Goal: Information Seeking & Learning: Learn about a topic

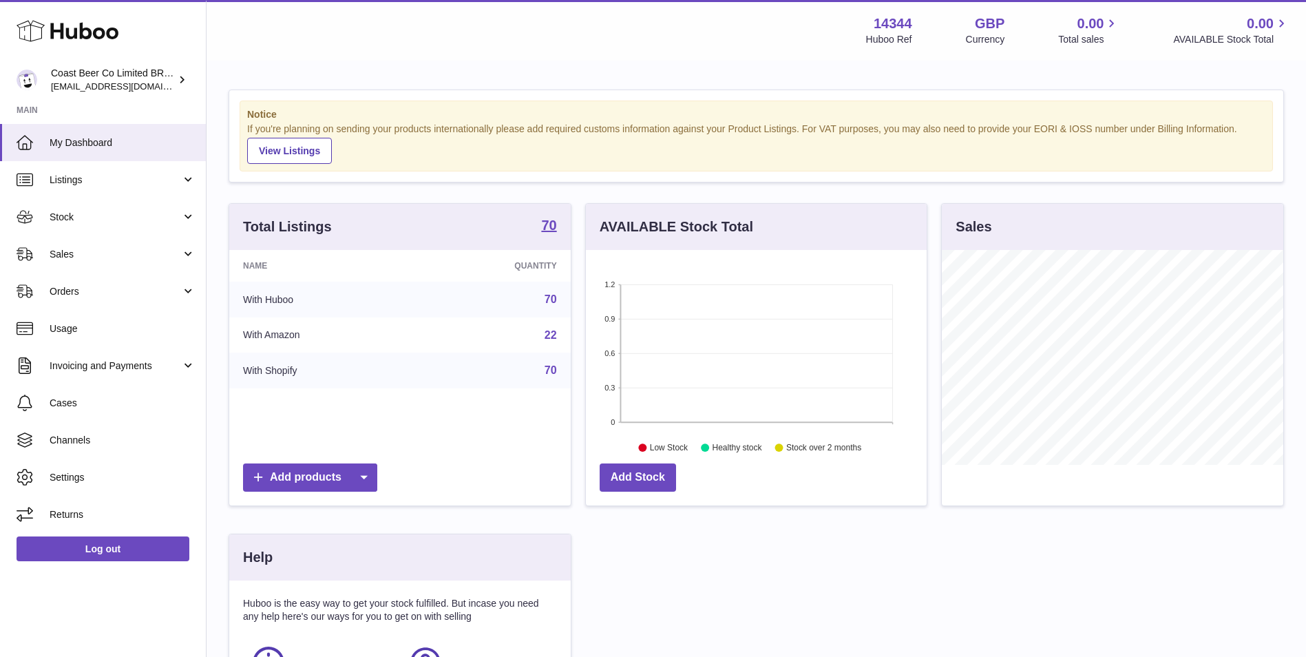
scroll to position [215, 341]
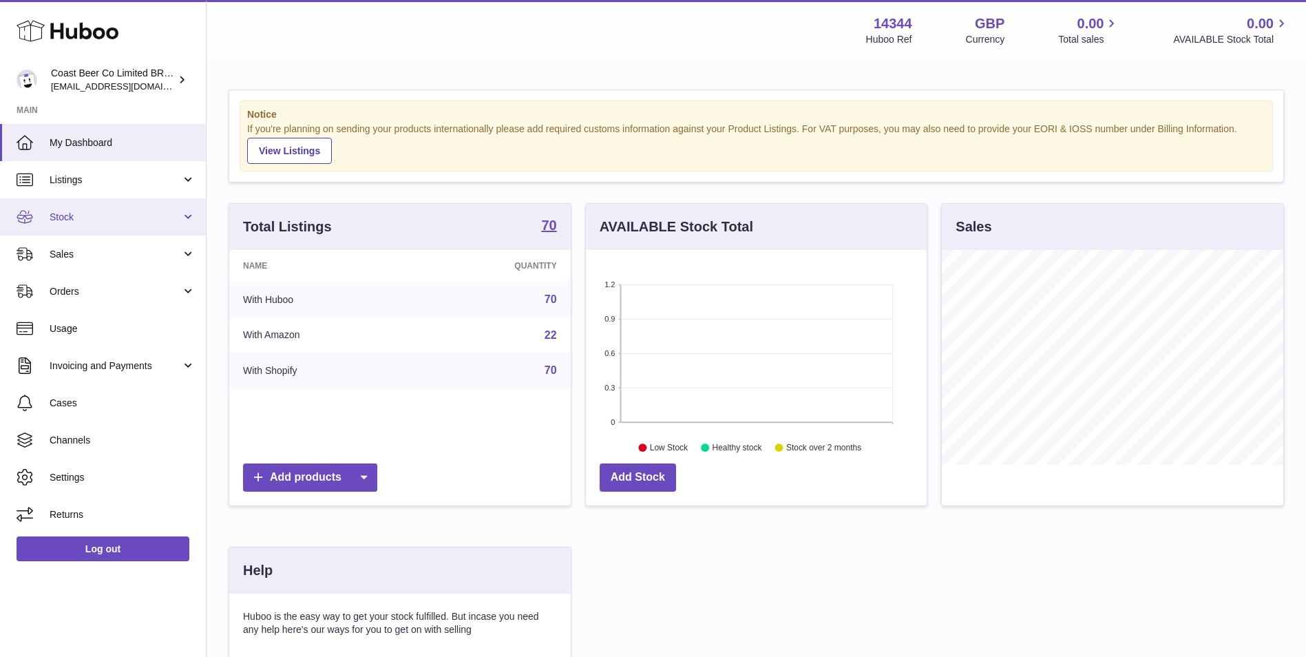
click at [138, 212] on span "Stock" at bounding box center [116, 217] width 132 height 13
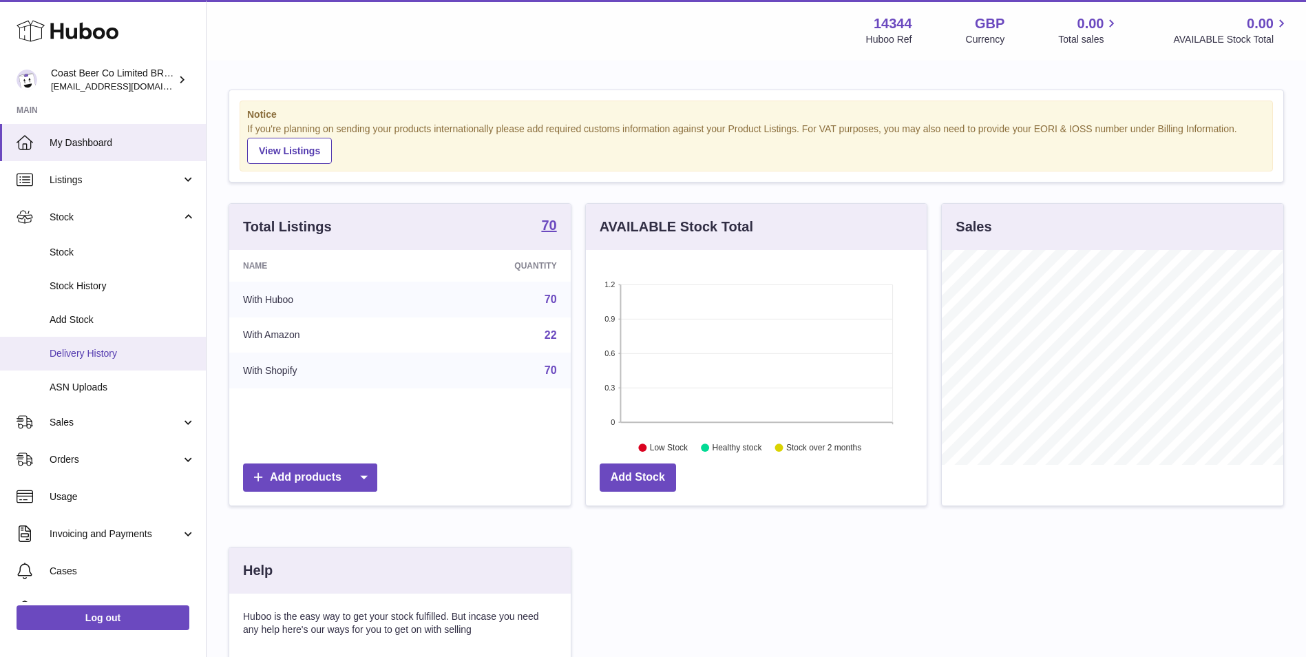
click at [139, 348] on span "Delivery History" at bounding box center [123, 353] width 146 height 13
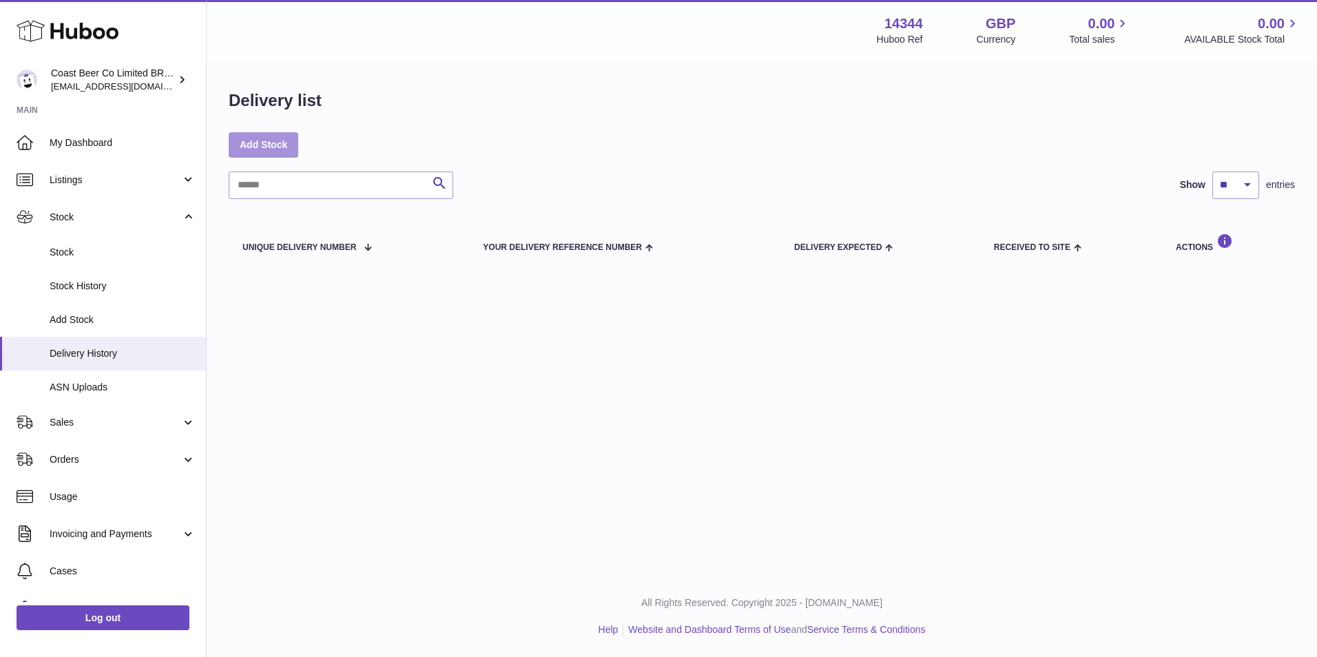
click at [269, 136] on link "Add Stock" at bounding box center [264, 144] width 70 height 25
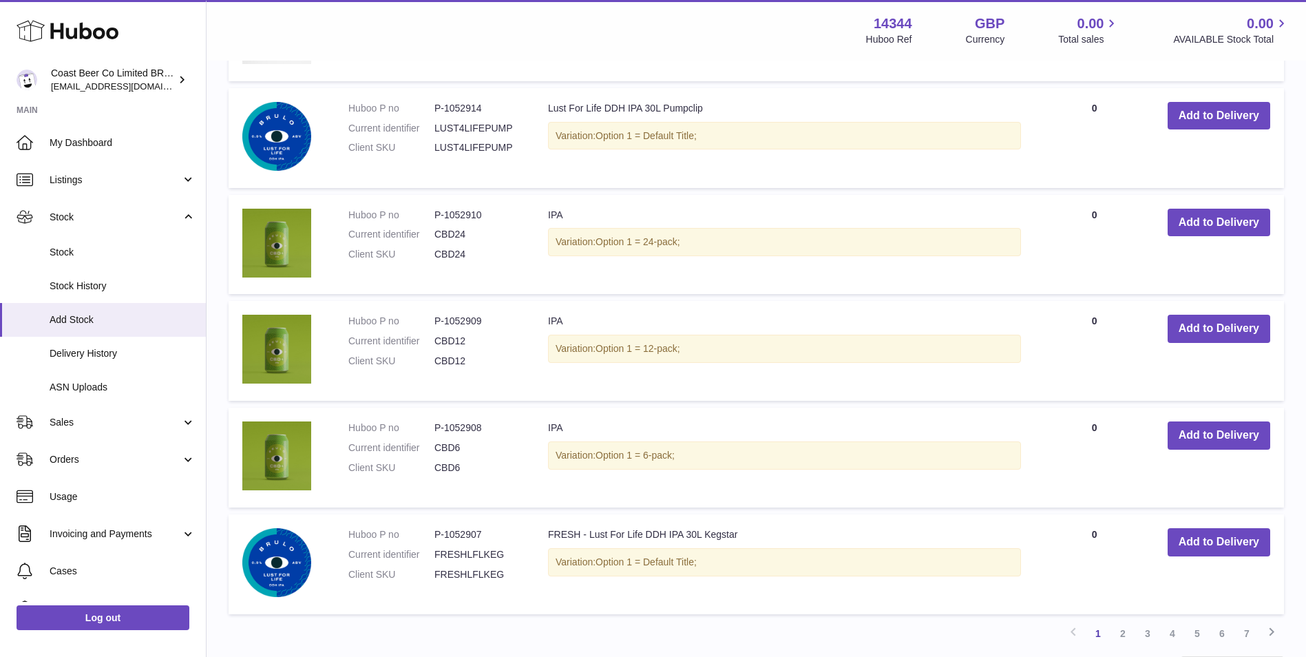
scroll to position [1028, 0]
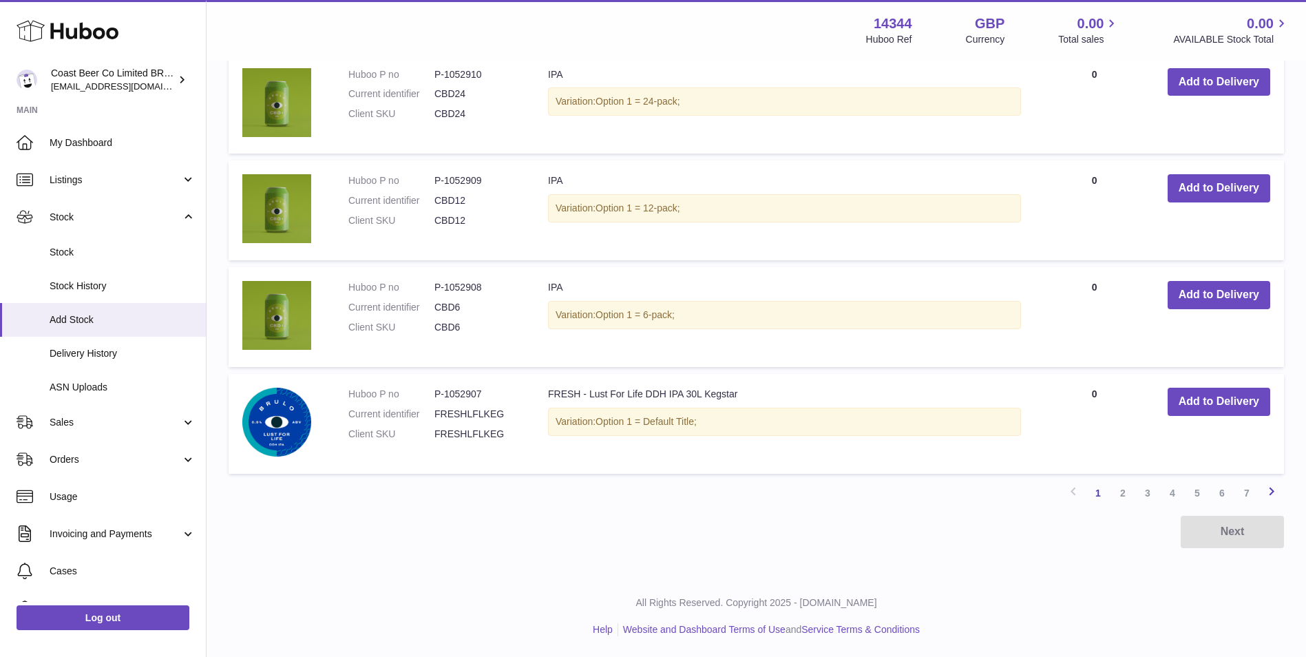
click at [1280, 499] on link "Next" at bounding box center [1271, 493] width 25 height 25
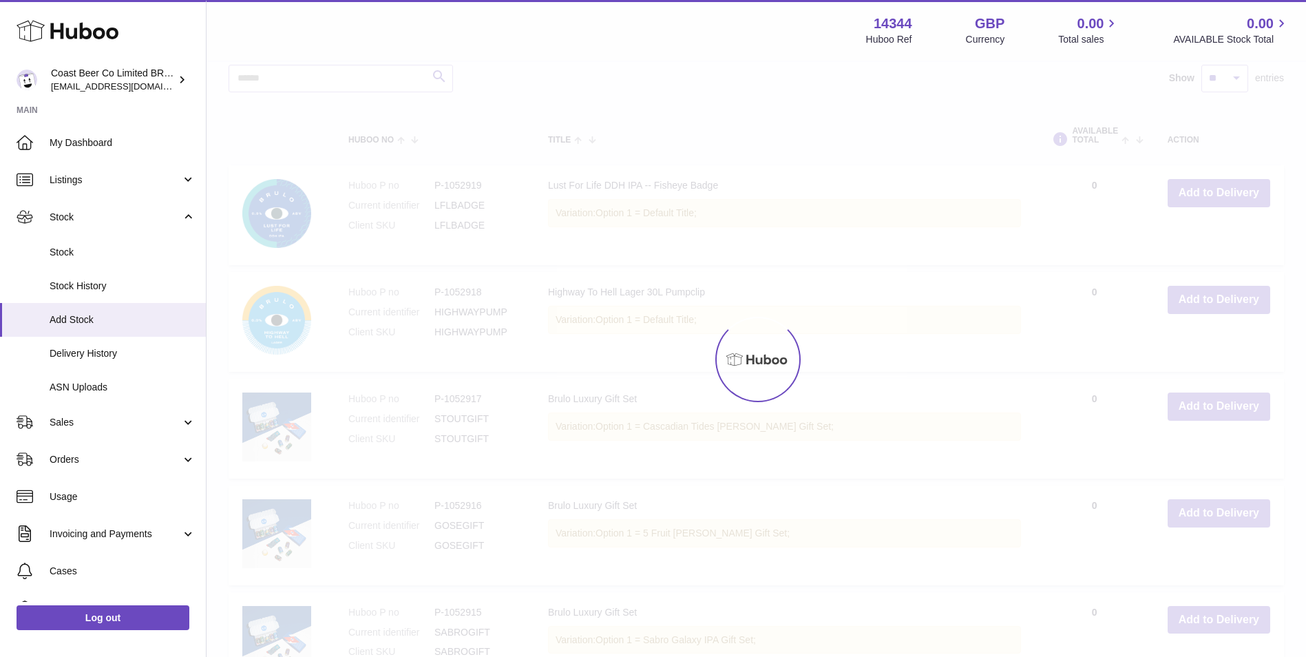
scroll to position [62, 0]
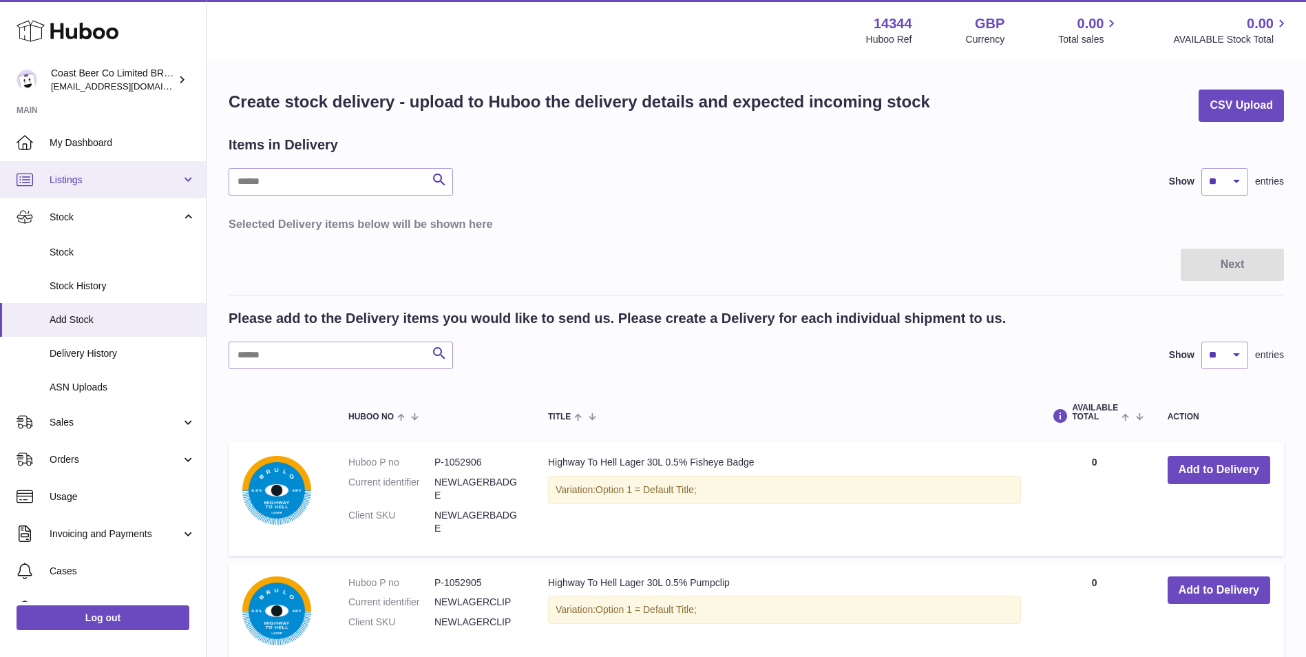
click at [87, 189] on link "Listings" at bounding box center [103, 179] width 206 height 37
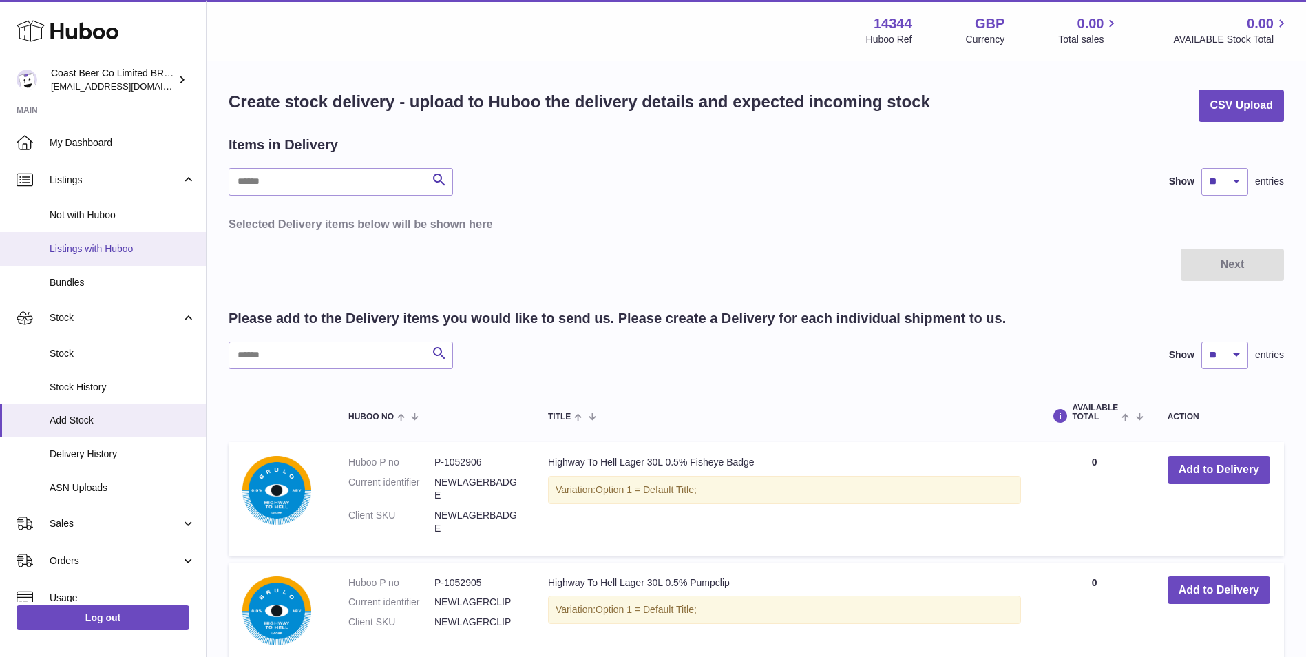
click at [132, 253] on span "Listings with Huboo" at bounding box center [123, 248] width 146 height 13
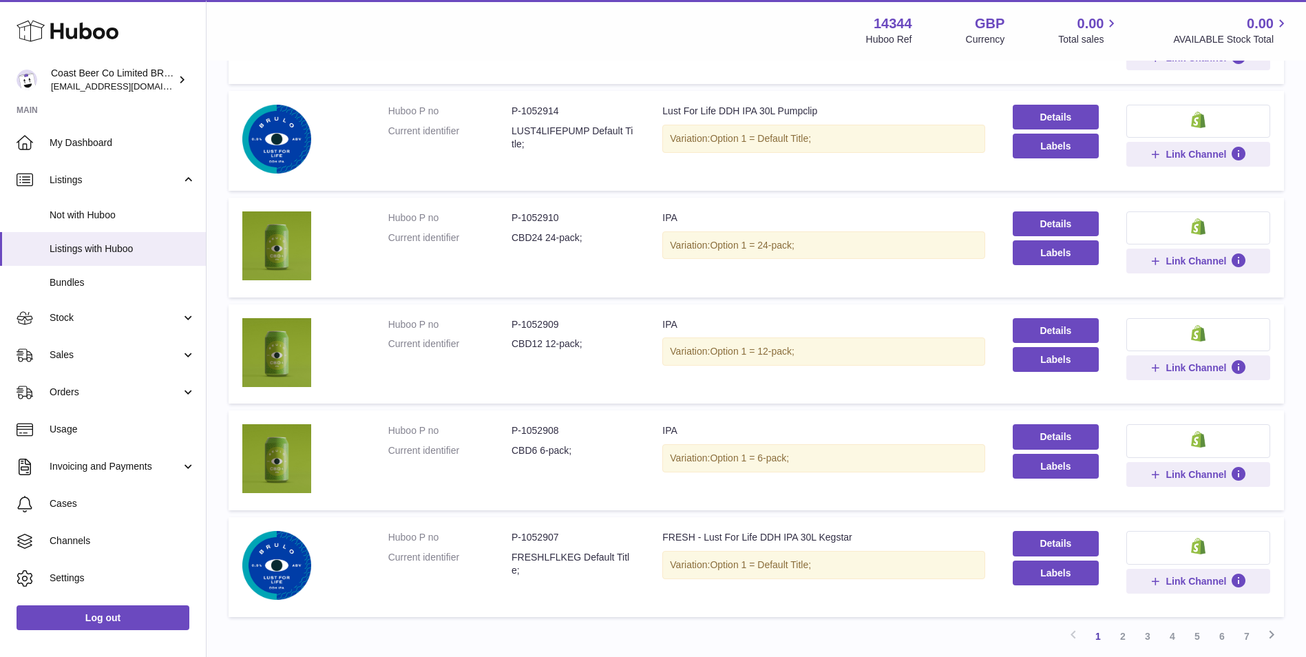
scroll to position [880, 0]
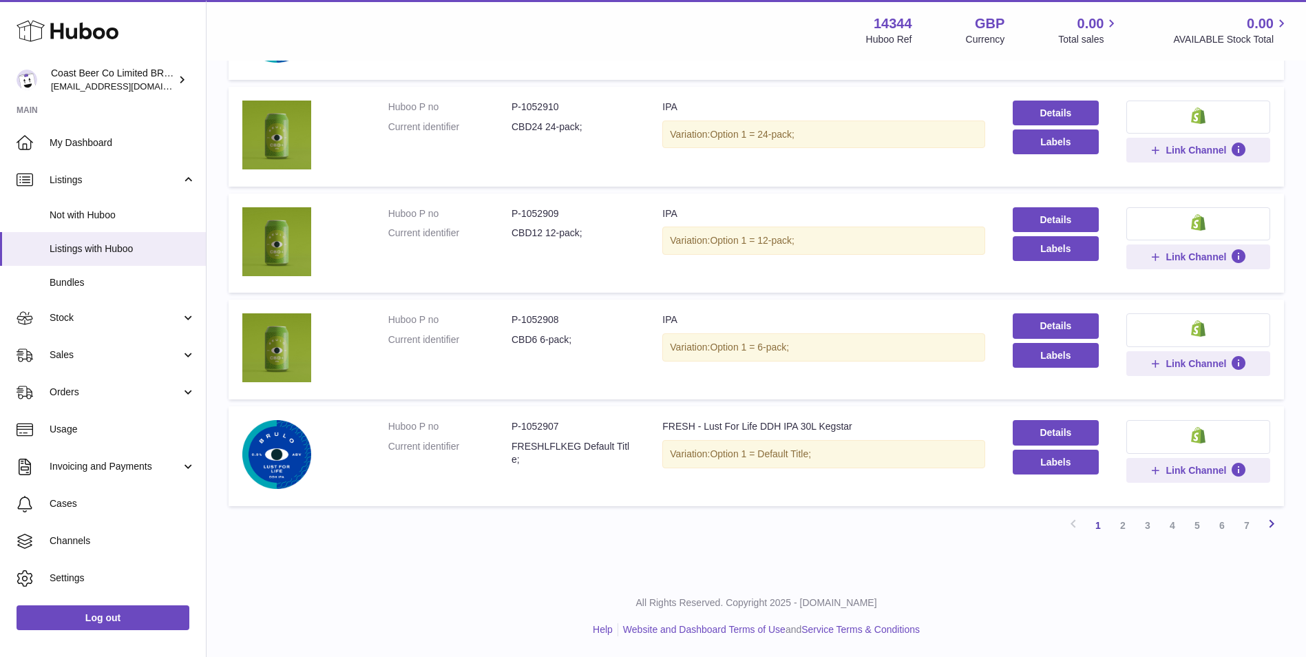
click at [1273, 521] on icon at bounding box center [1272, 523] width 17 height 17
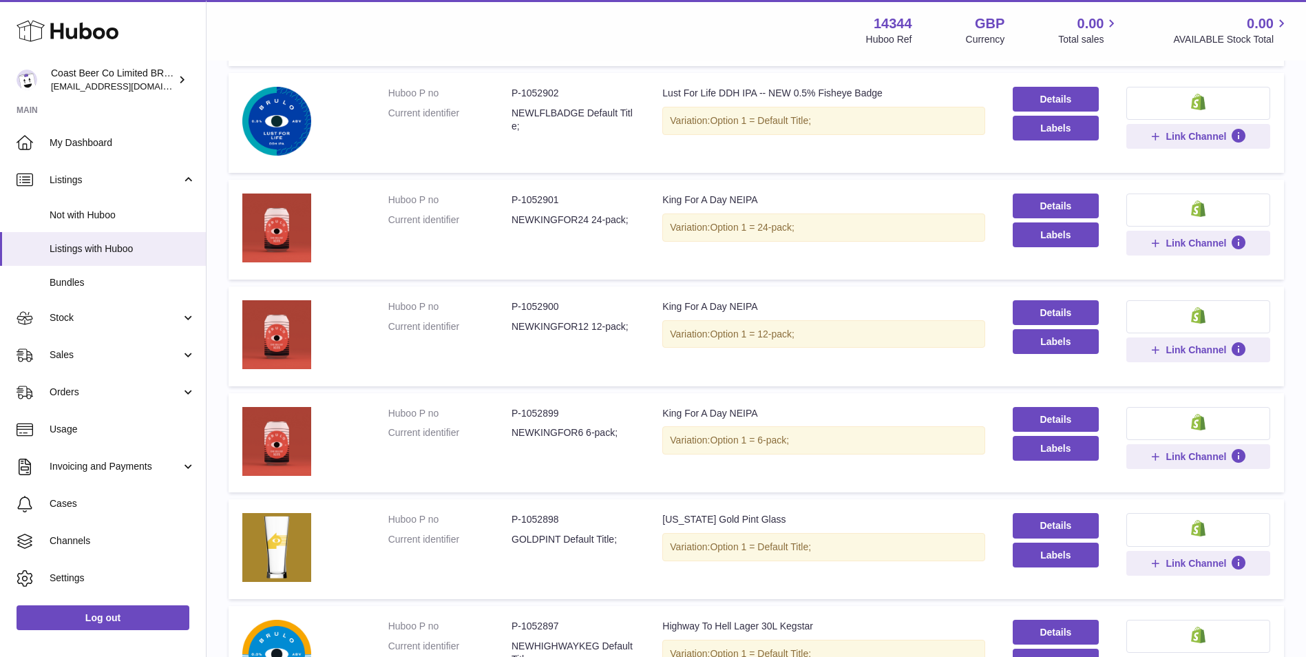
scroll to position [751, 0]
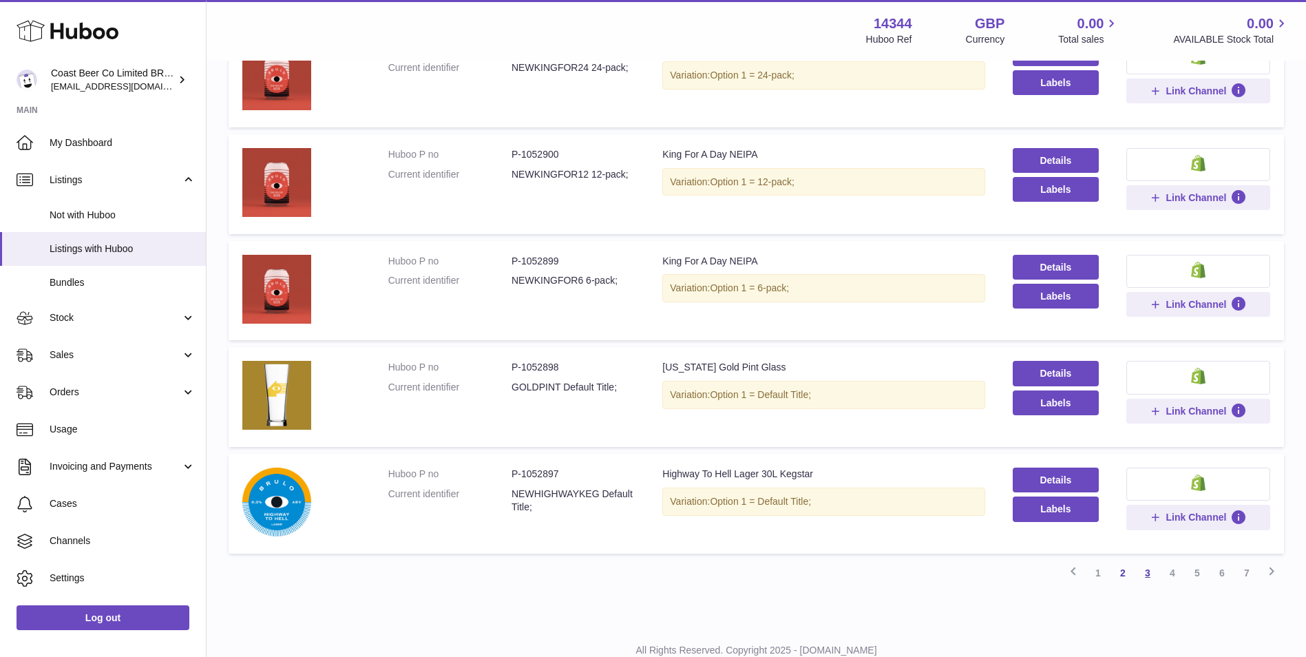
click at [1149, 574] on link "3" at bounding box center [1147, 572] width 25 height 25
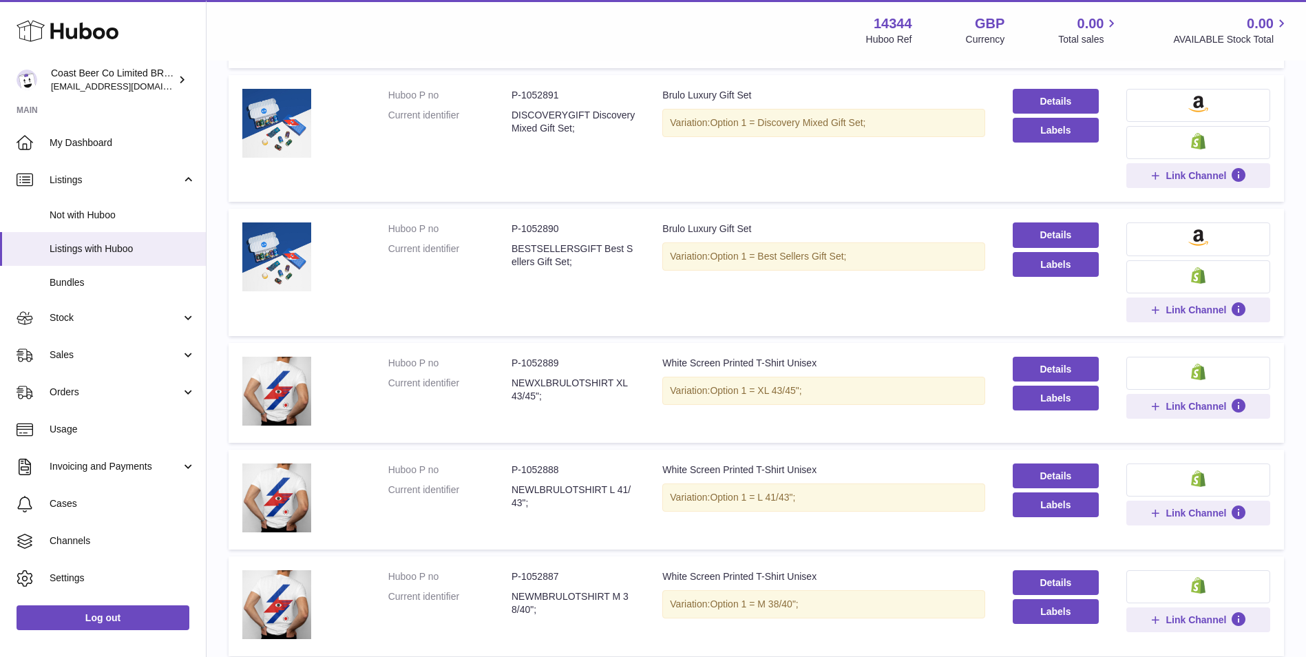
scroll to position [934, 0]
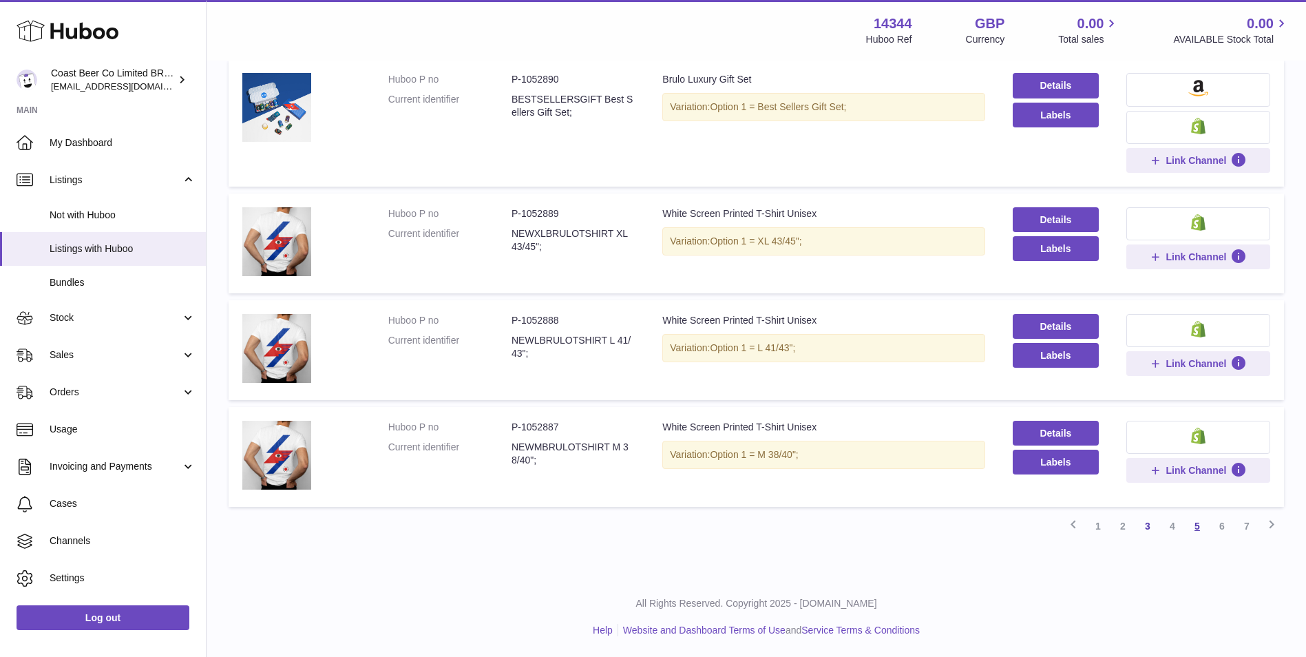
click at [1196, 527] on link "5" at bounding box center [1197, 526] width 25 height 25
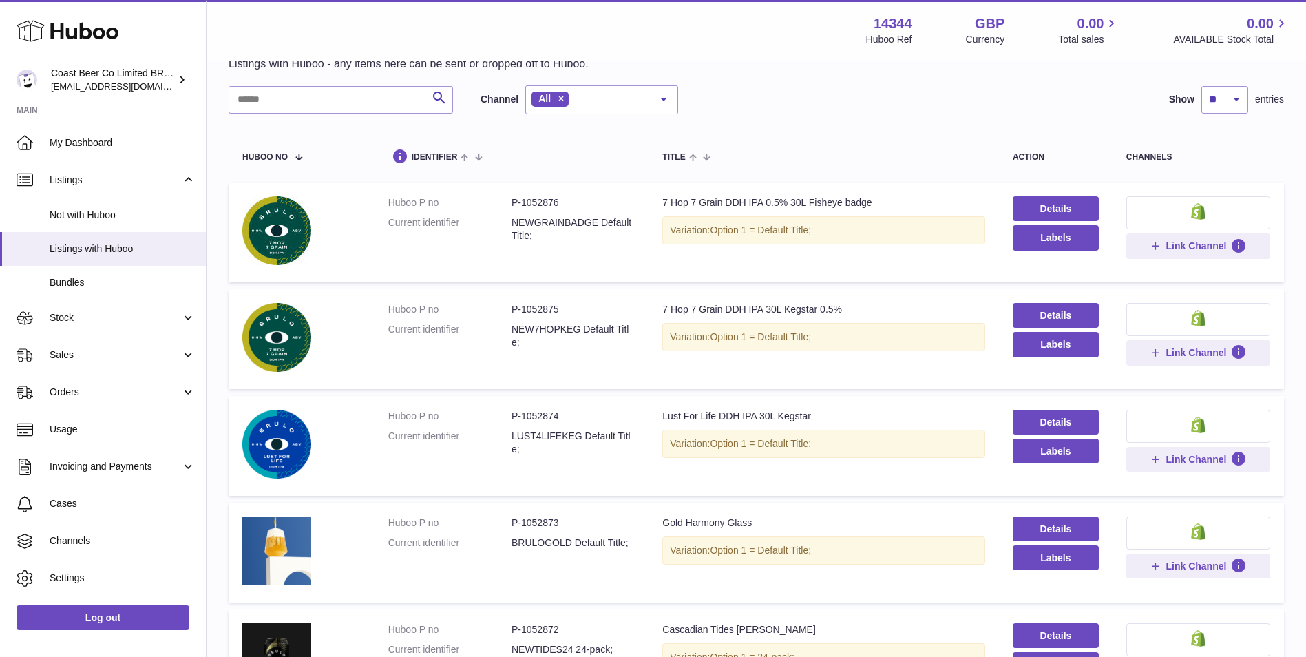
scroll to position [866, 0]
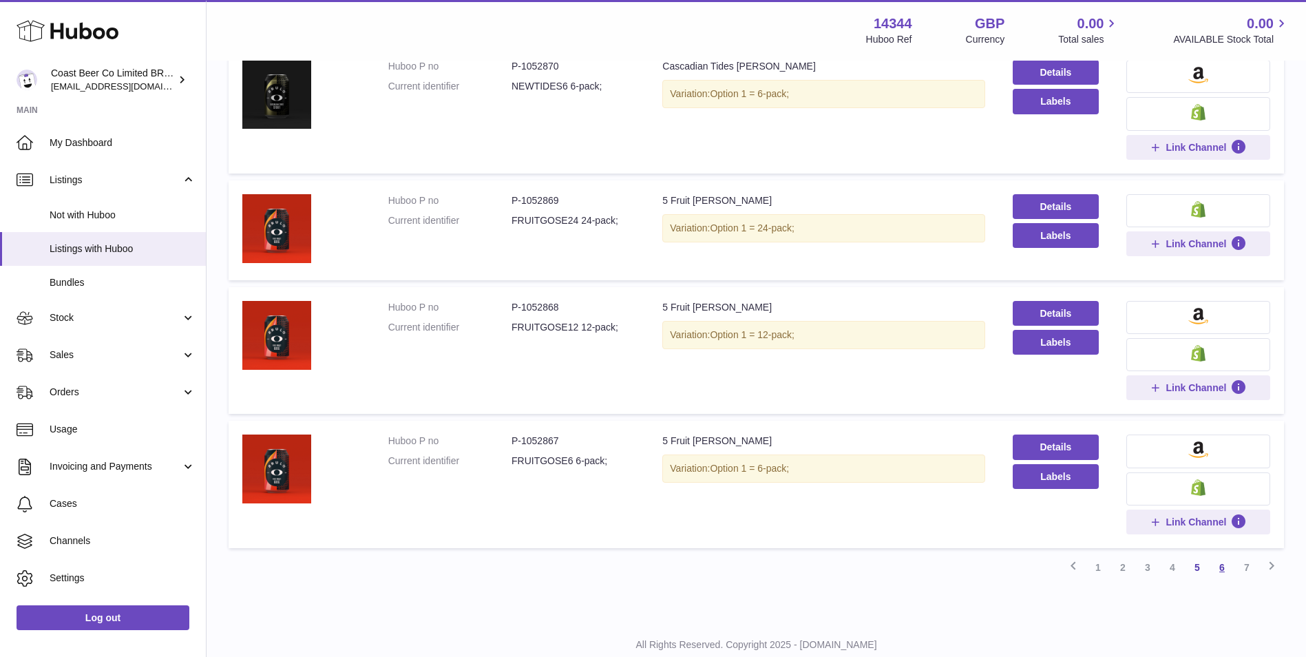
click at [1226, 572] on link "6" at bounding box center [1222, 567] width 25 height 25
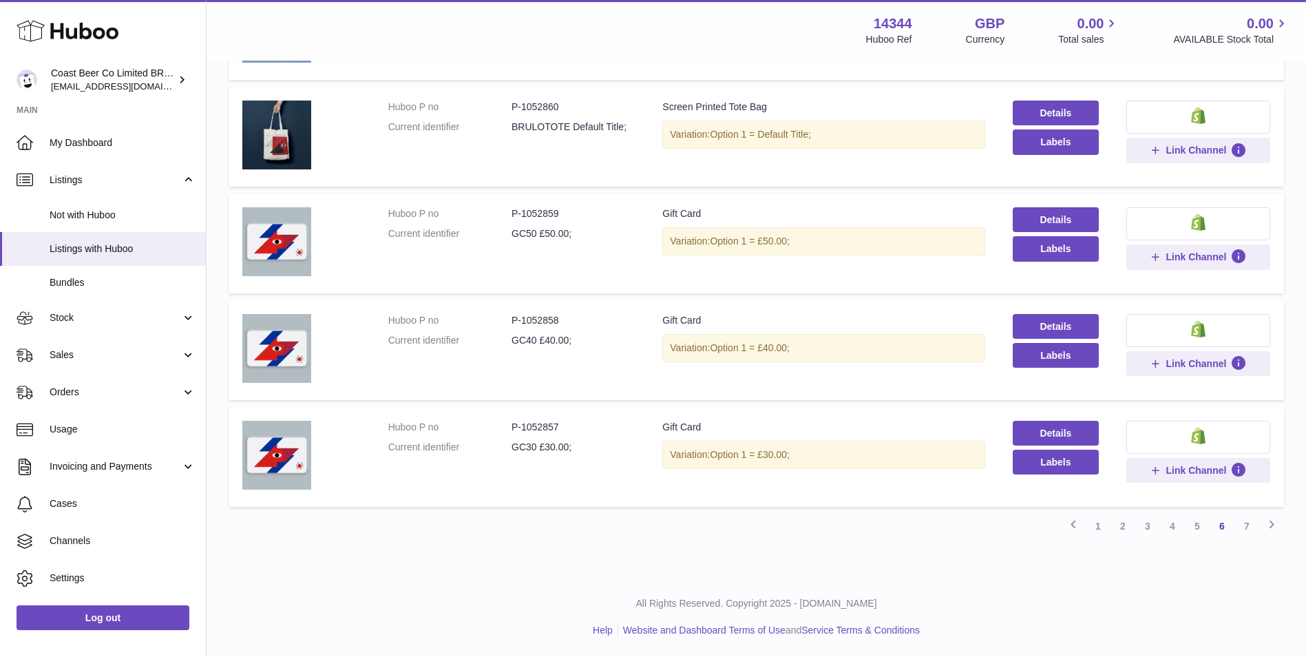
scroll to position [879, 0]
click at [1245, 530] on link "7" at bounding box center [1247, 525] width 25 height 25
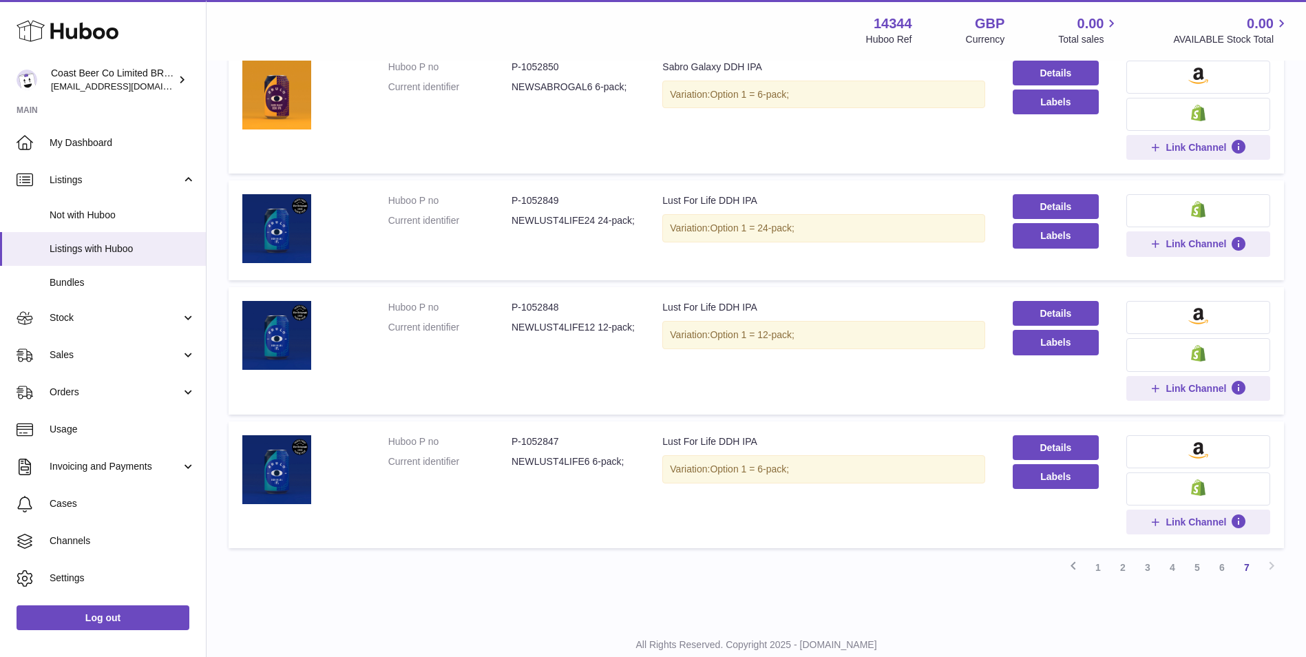
scroll to position [962, 0]
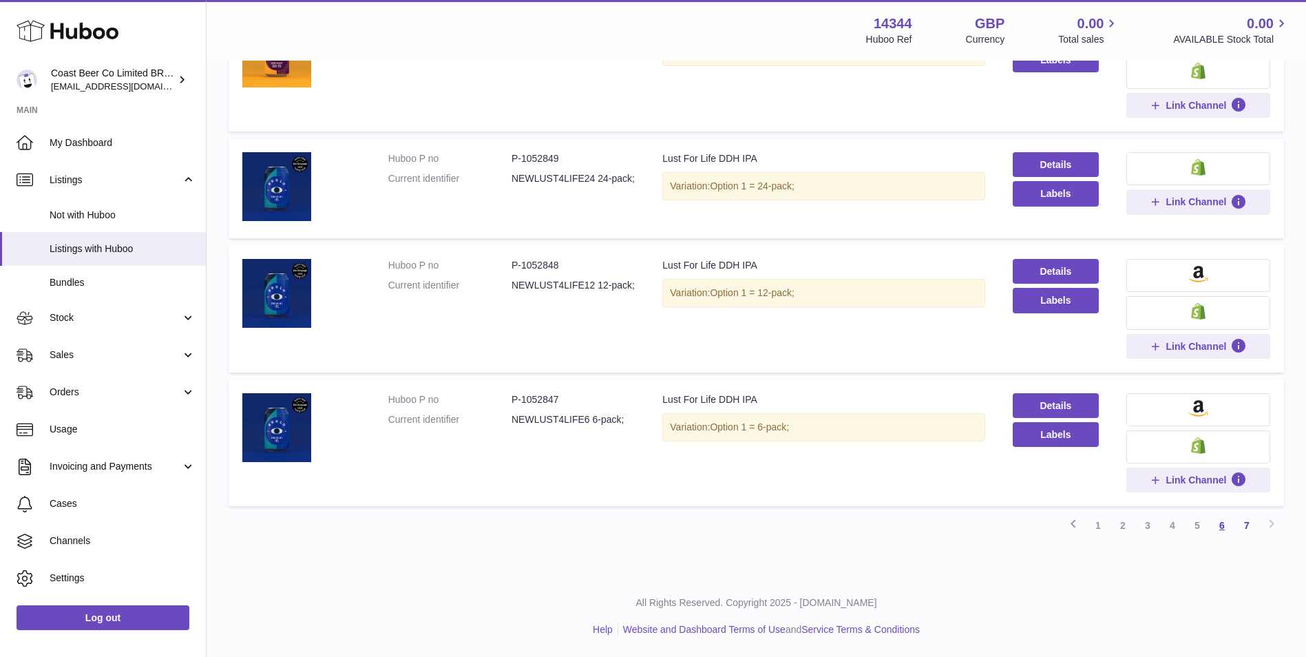
click at [1234, 526] on link "6" at bounding box center [1222, 525] width 25 height 25
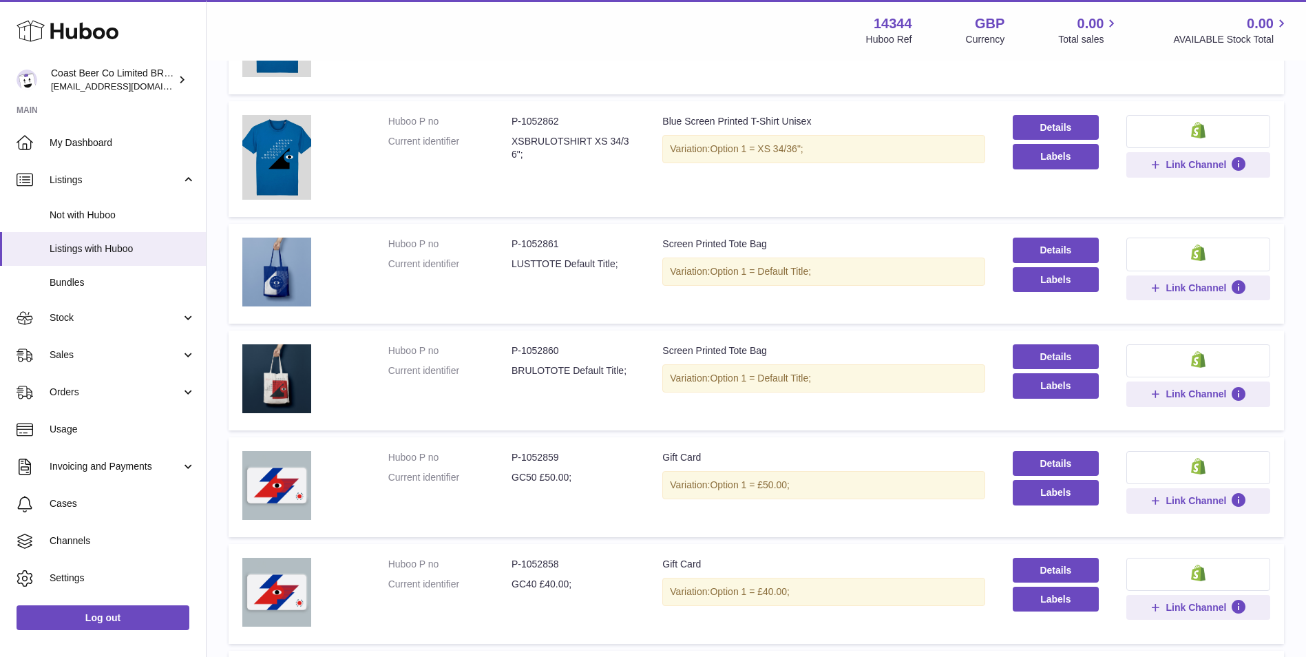
scroll to position [879, 0]
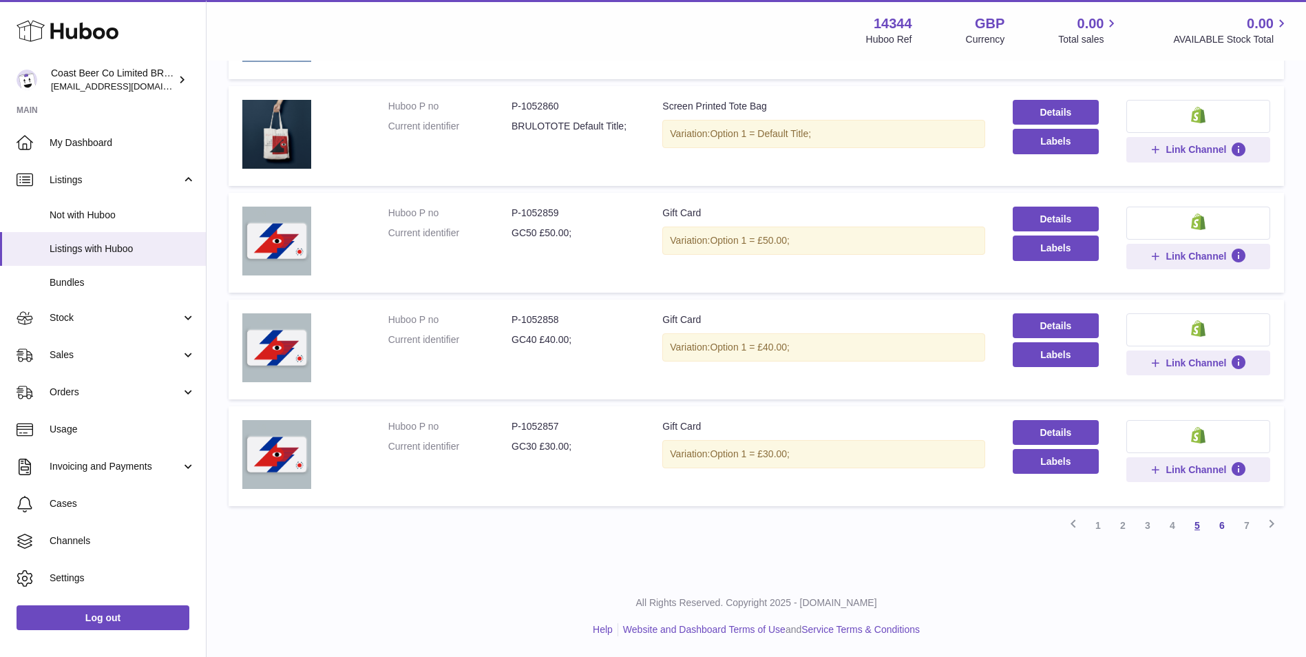
click at [1201, 532] on link "5" at bounding box center [1197, 525] width 25 height 25
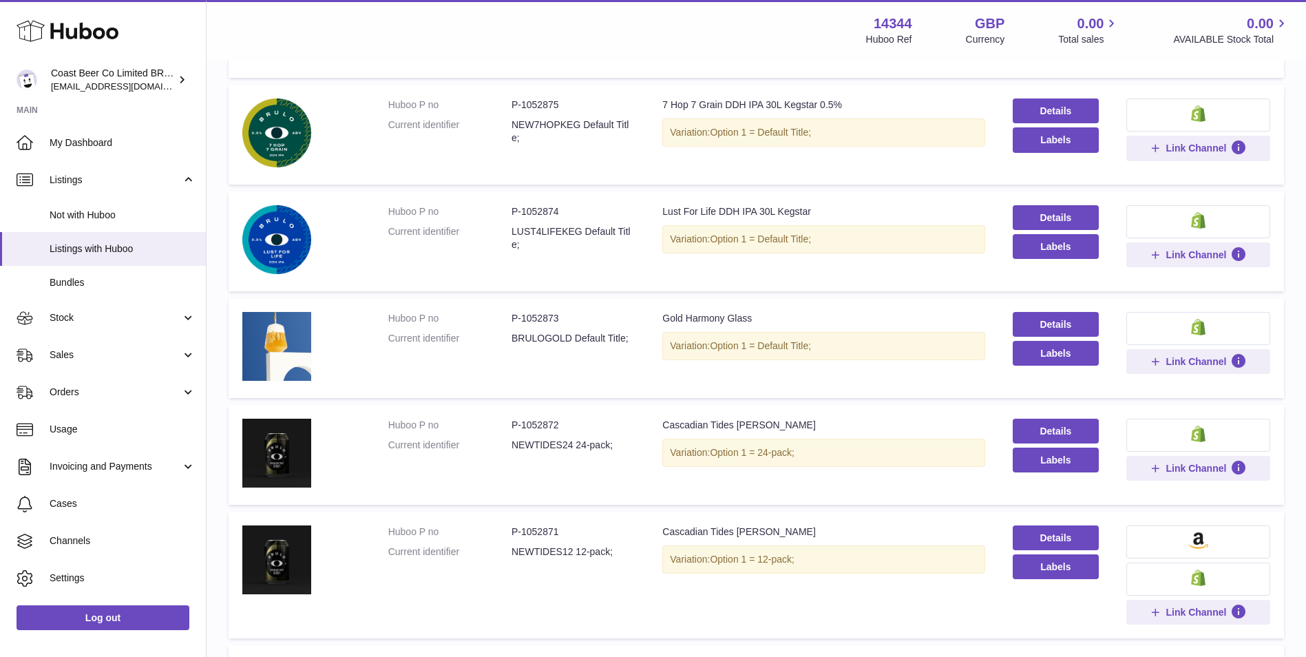
scroll to position [908, 0]
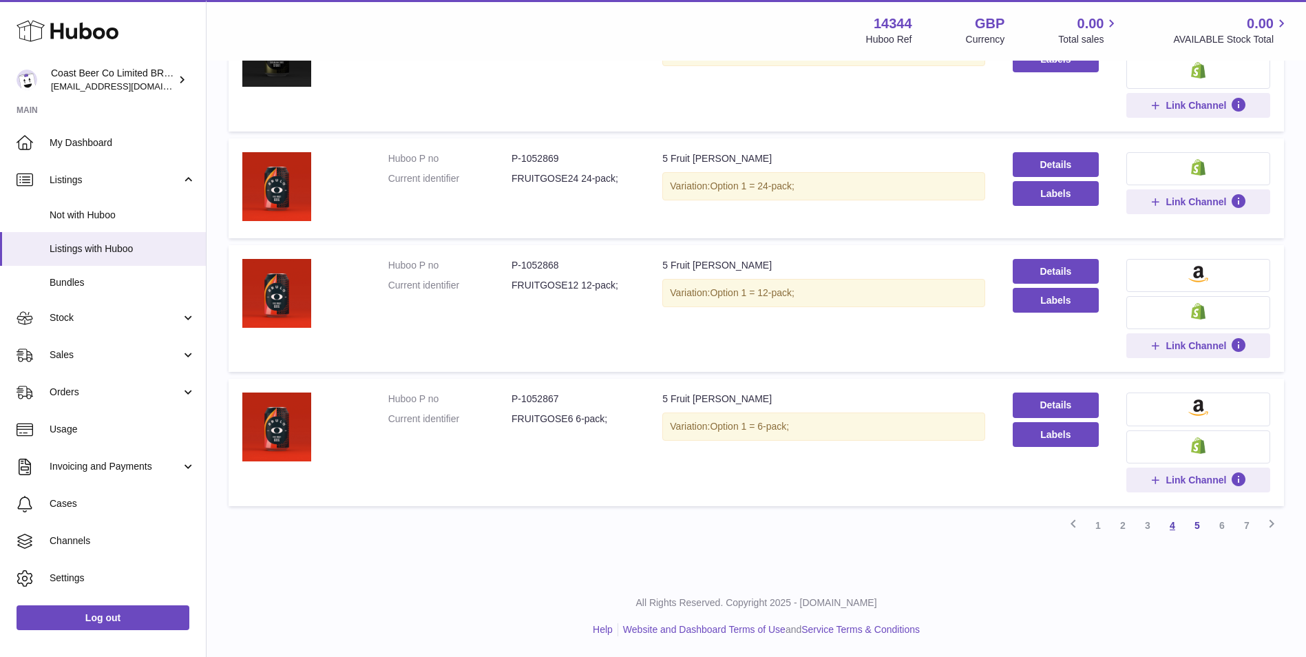
click at [1167, 533] on link "4" at bounding box center [1172, 525] width 25 height 25
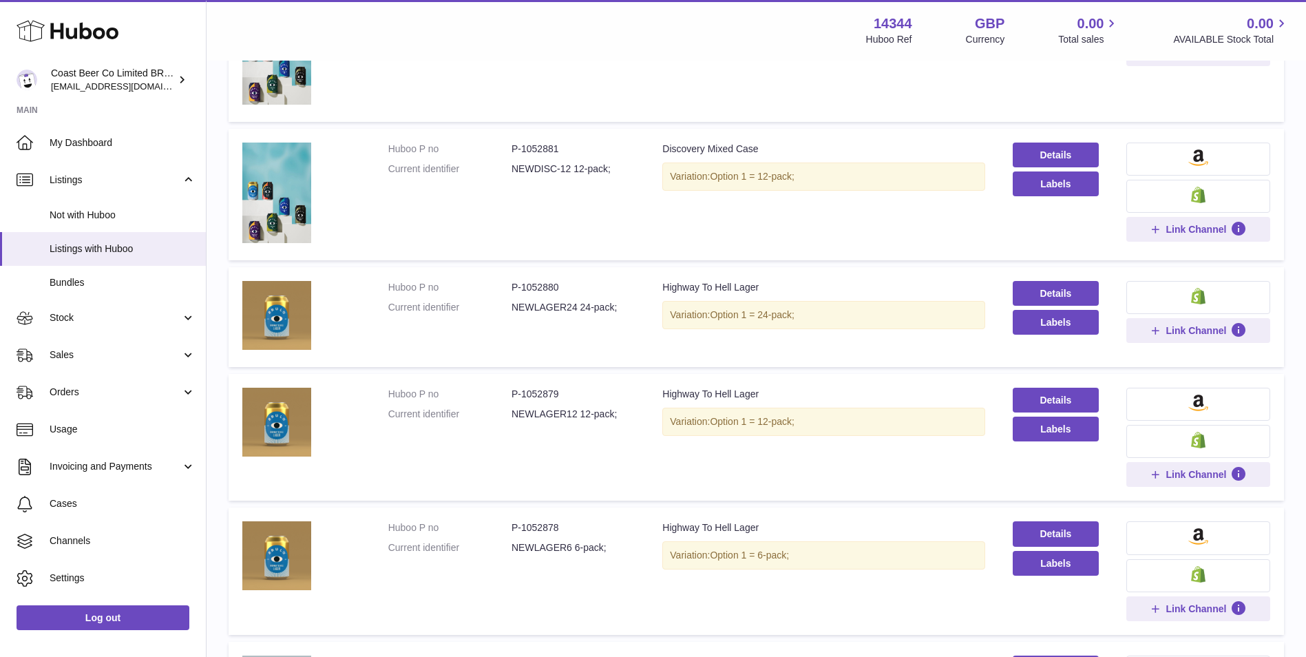
scroll to position [986, 0]
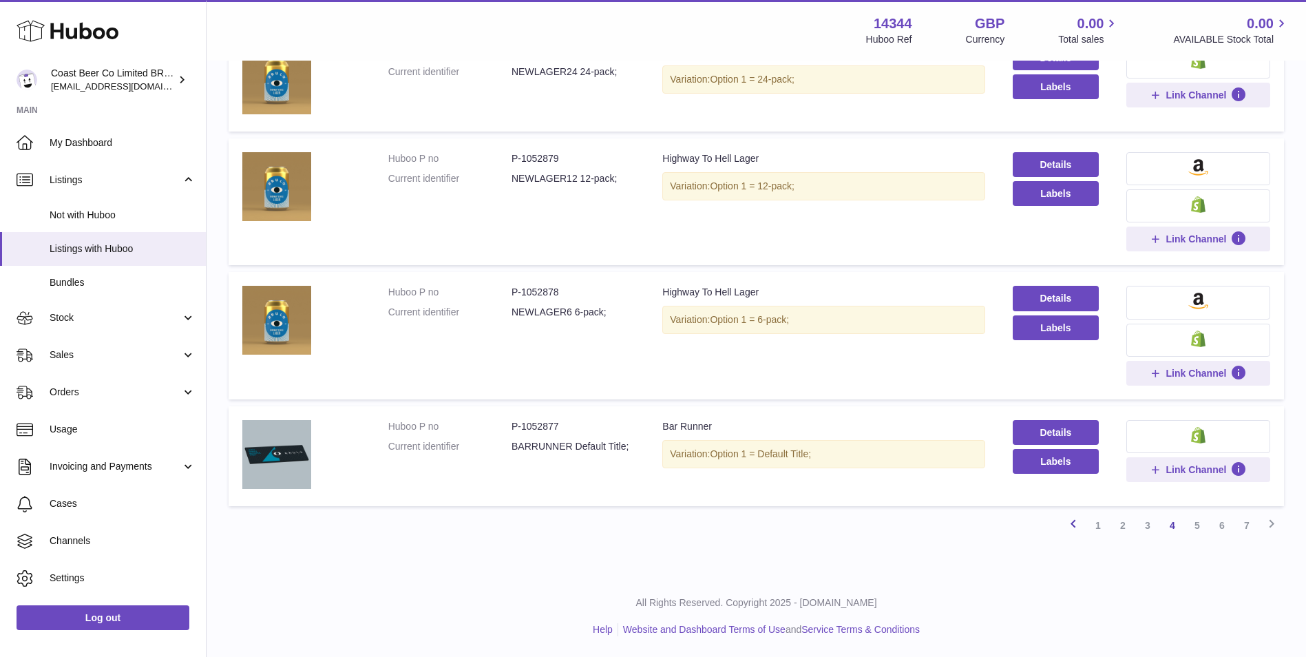
click at [1076, 525] on icon at bounding box center [1073, 523] width 17 height 17
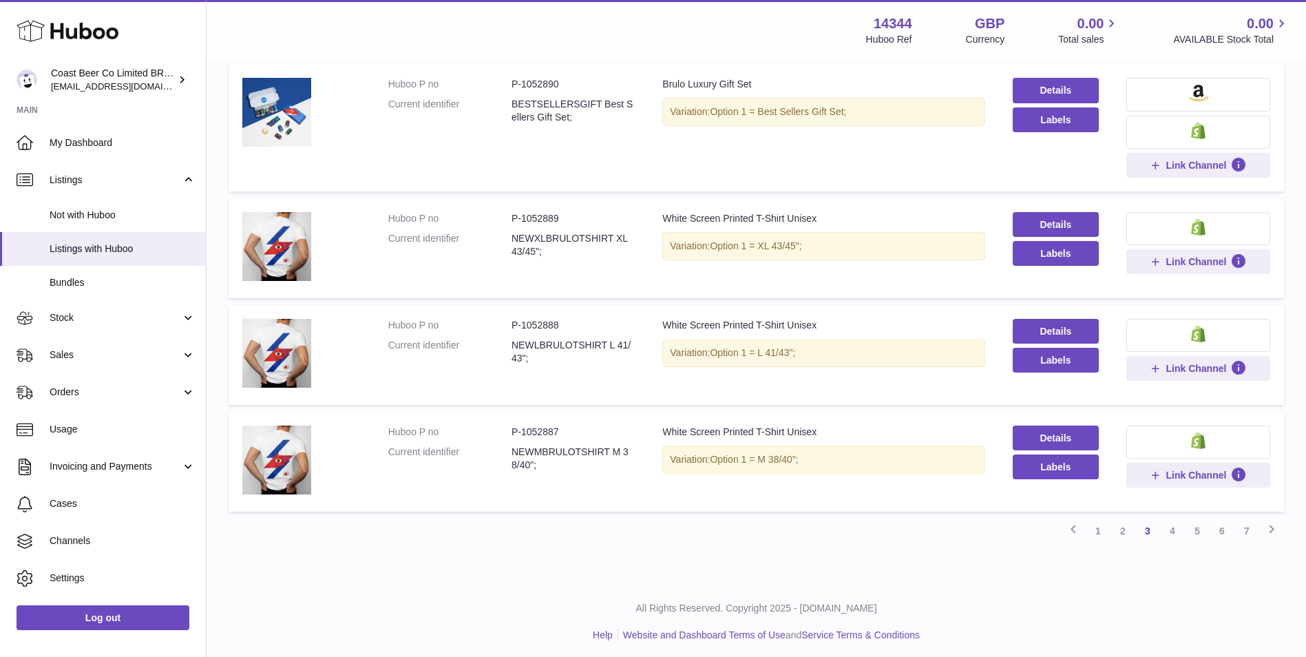
scroll to position [934, 0]
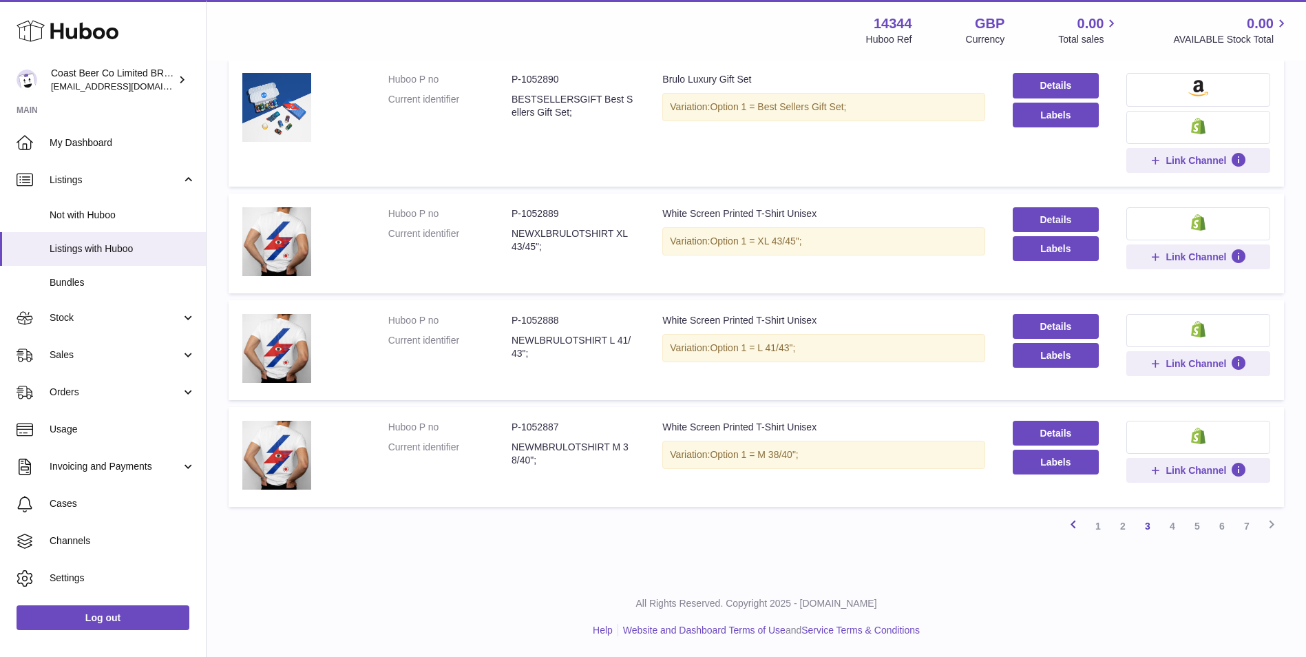
click at [1079, 530] on icon at bounding box center [1073, 524] width 17 height 17
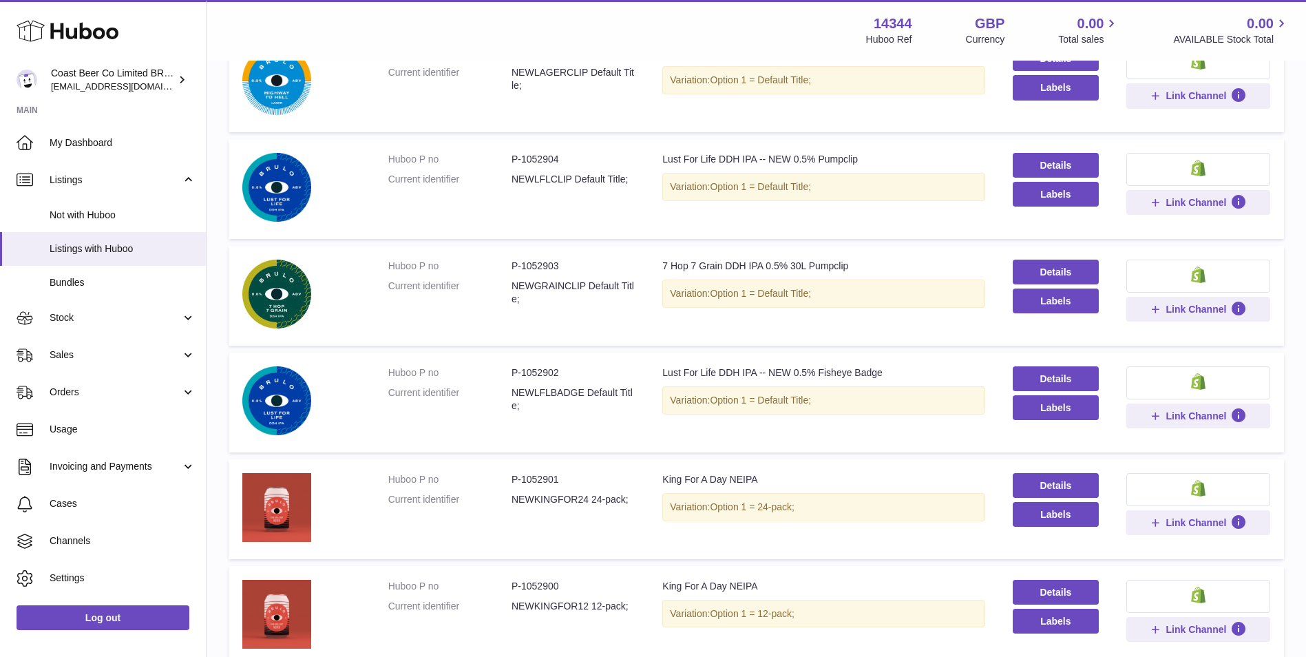
scroll to position [62, 0]
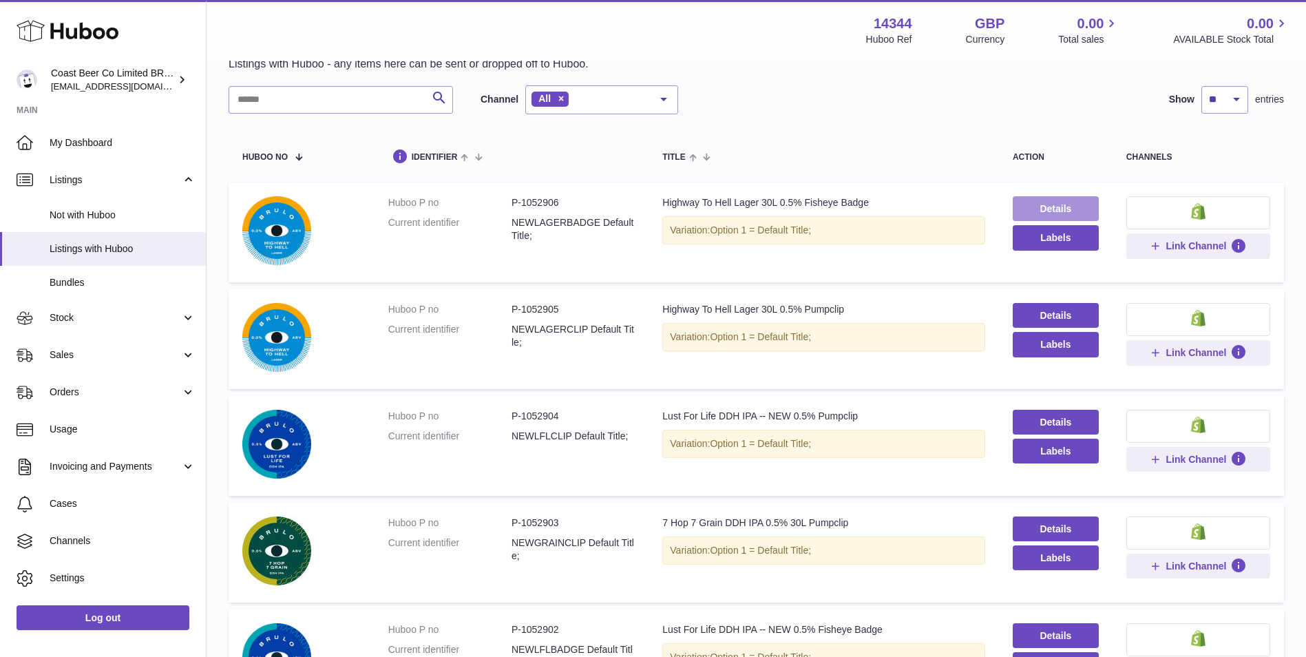
click at [1026, 203] on link "Details" at bounding box center [1056, 208] width 86 height 25
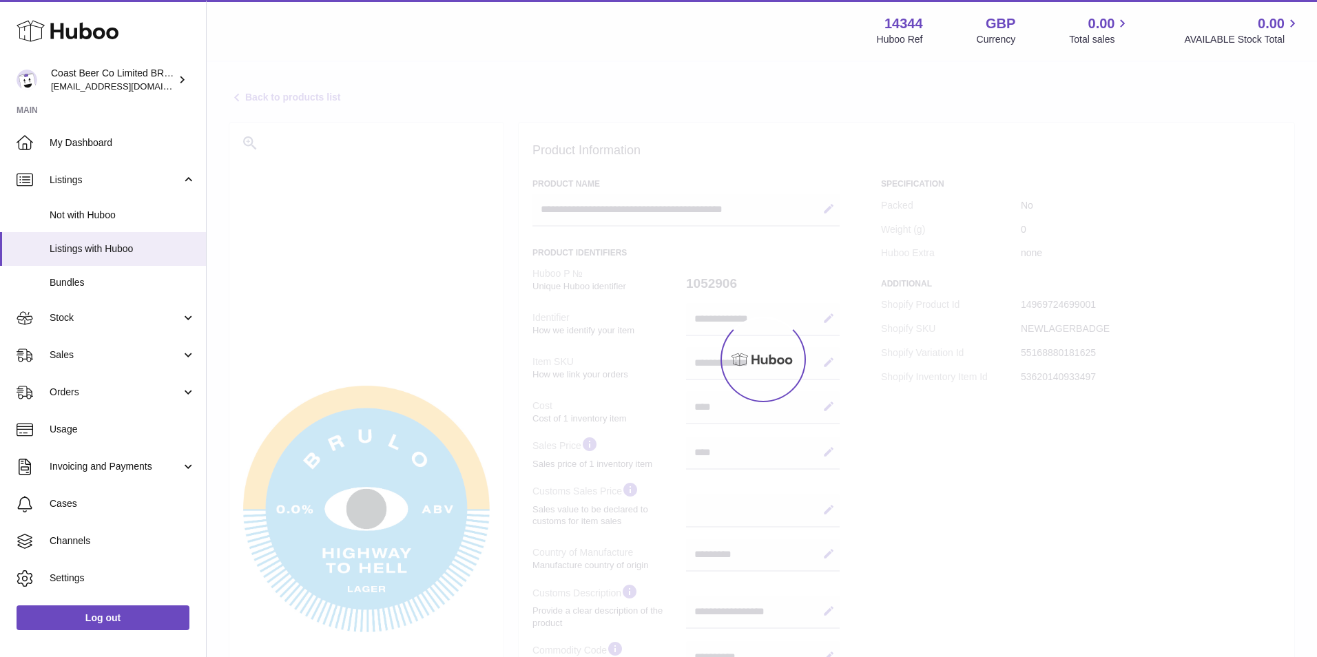
select select "**"
select select "****"
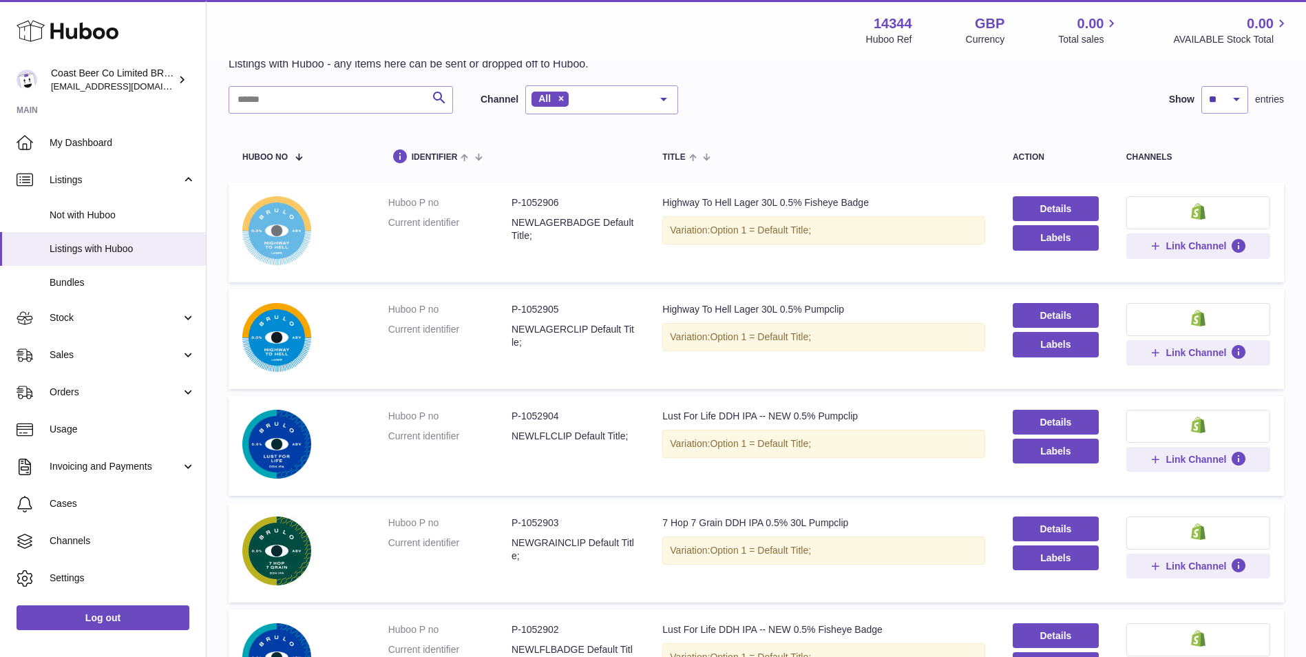
click at [297, 227] on img at bounding box center [276, 230] width 69 height 69
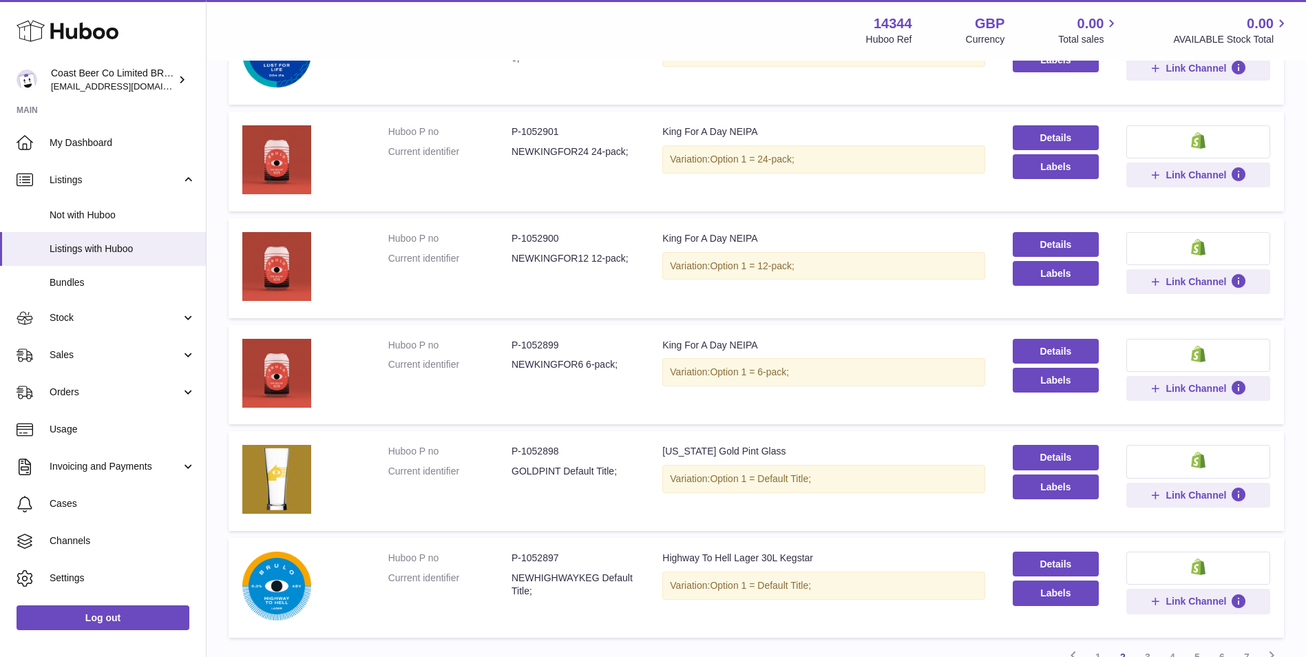
scroll to position [751, 0]
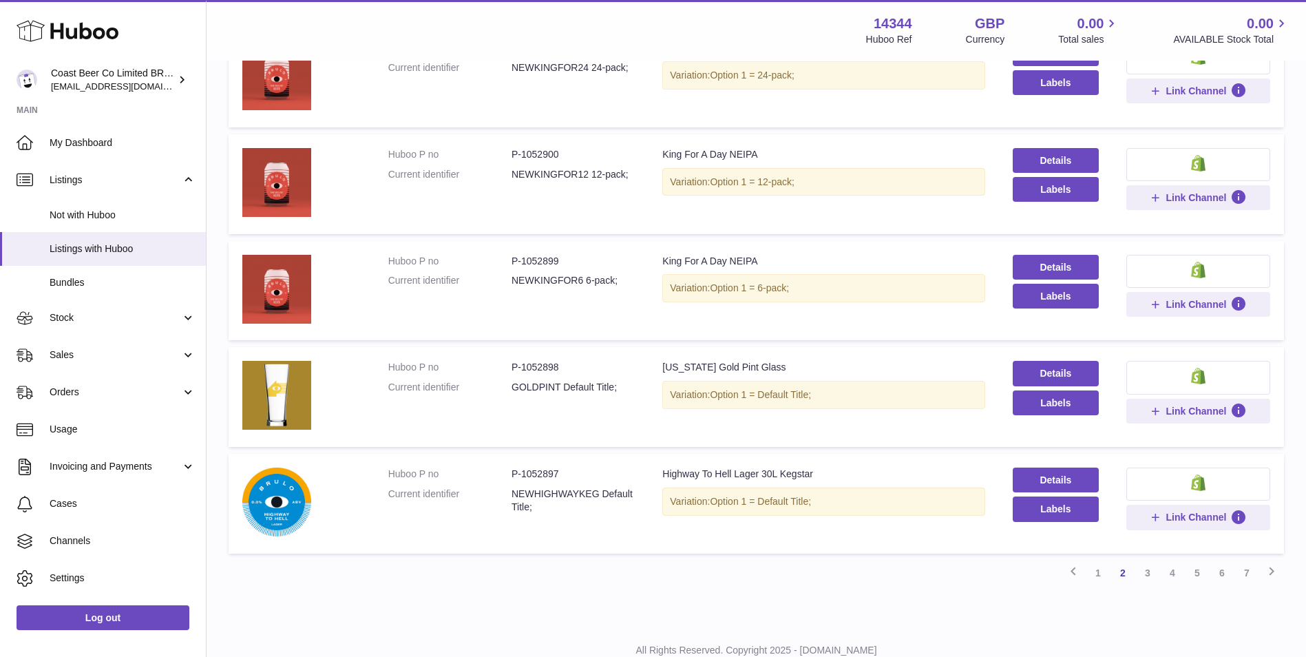
click at [1077, 577] on icon at bounding box center [1073, 571] width 17 height 17
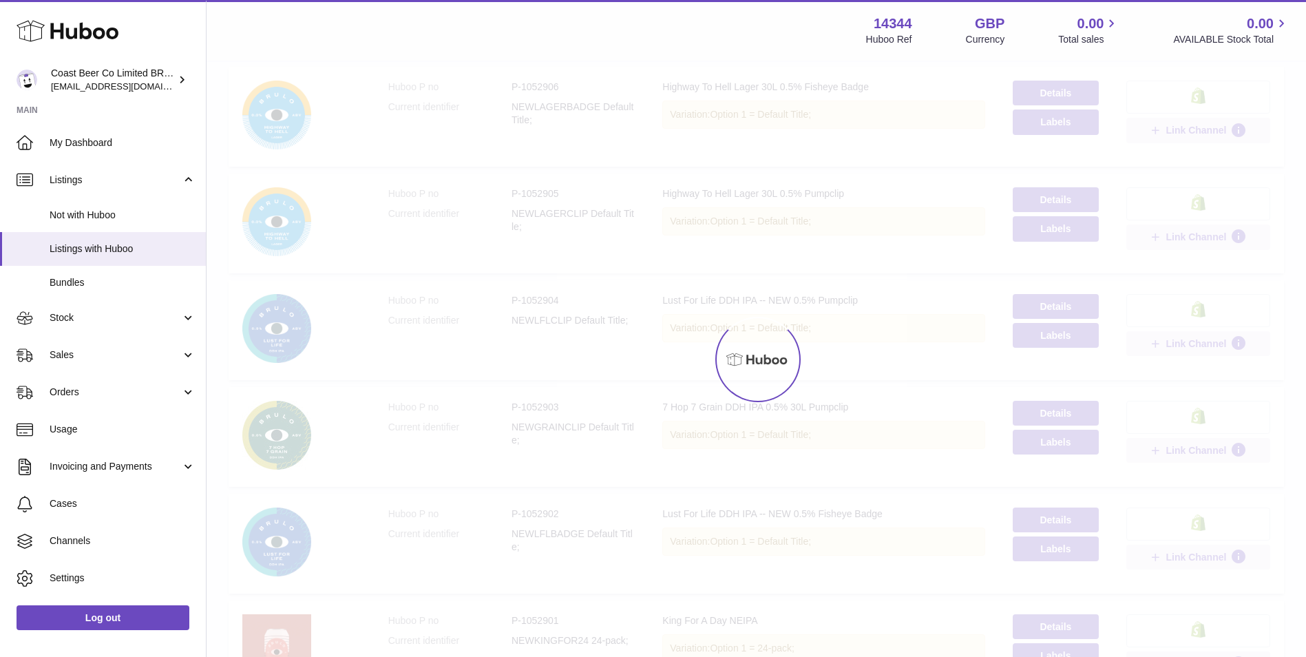
scroll to position [62, 0]
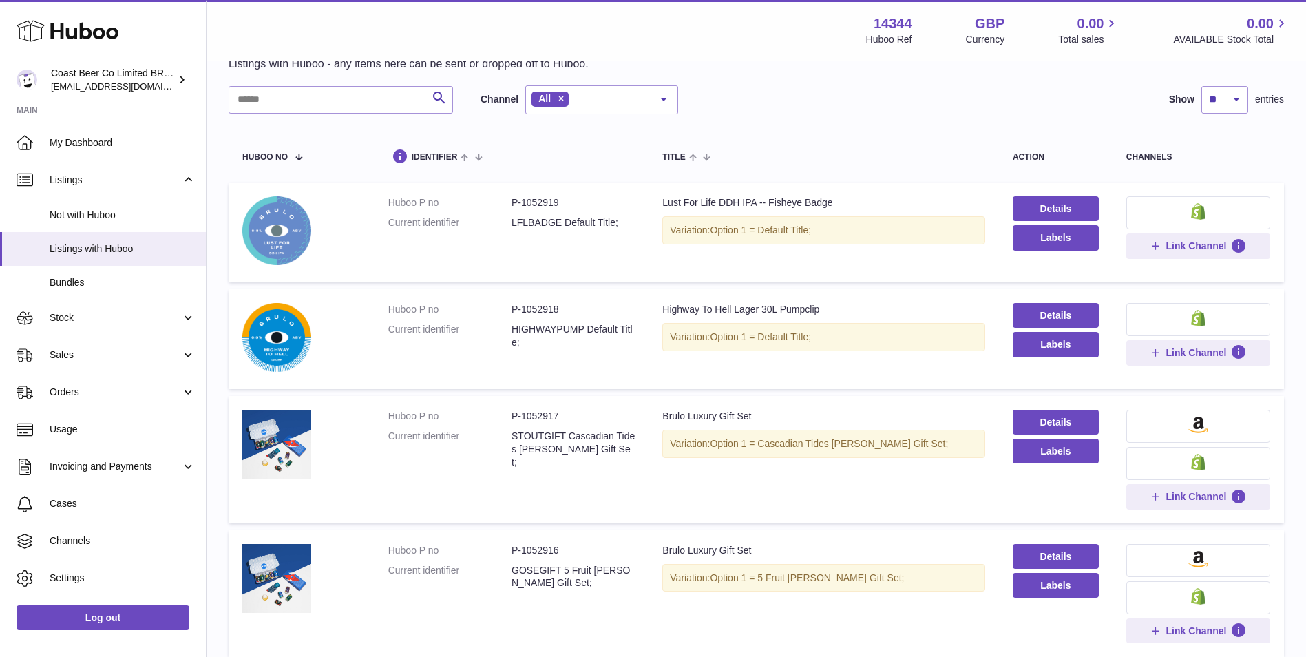
click at [275, 252] on img at bounding box center [276, 230] width 69 height 69
click at [1073, 200] on link "Details" at bounding box center [1056, 208] width 86 height 25
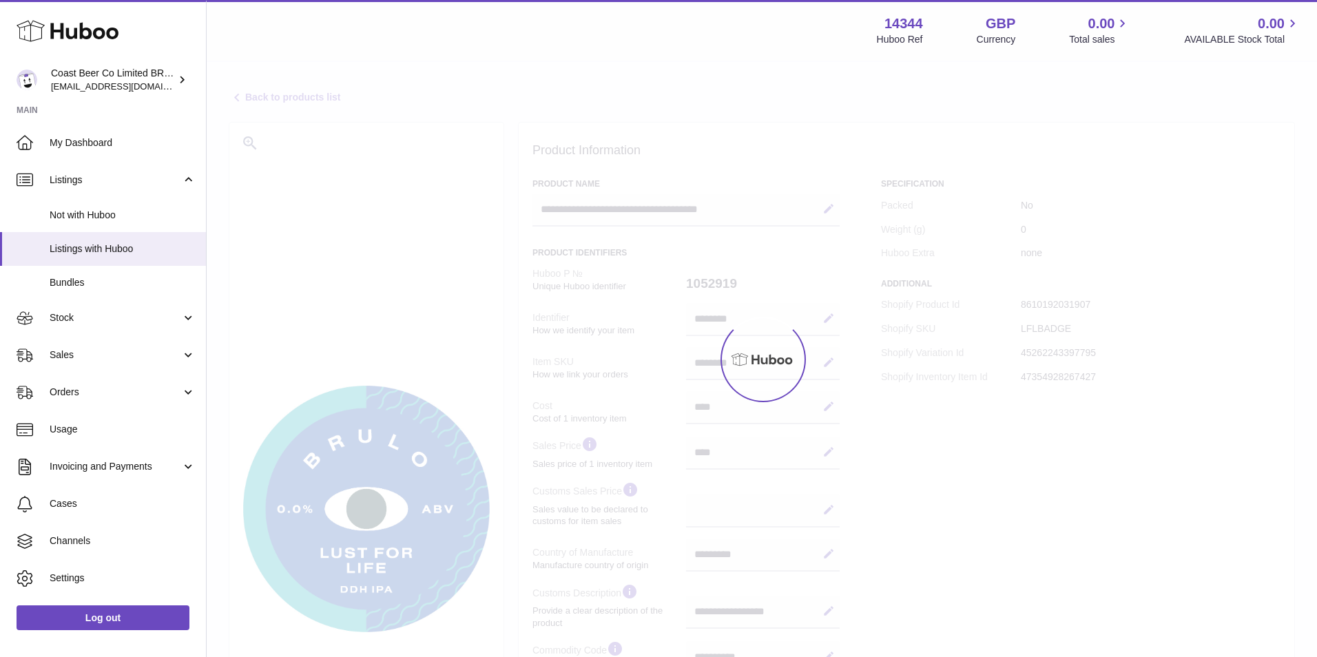
select select "**"
select select "****"
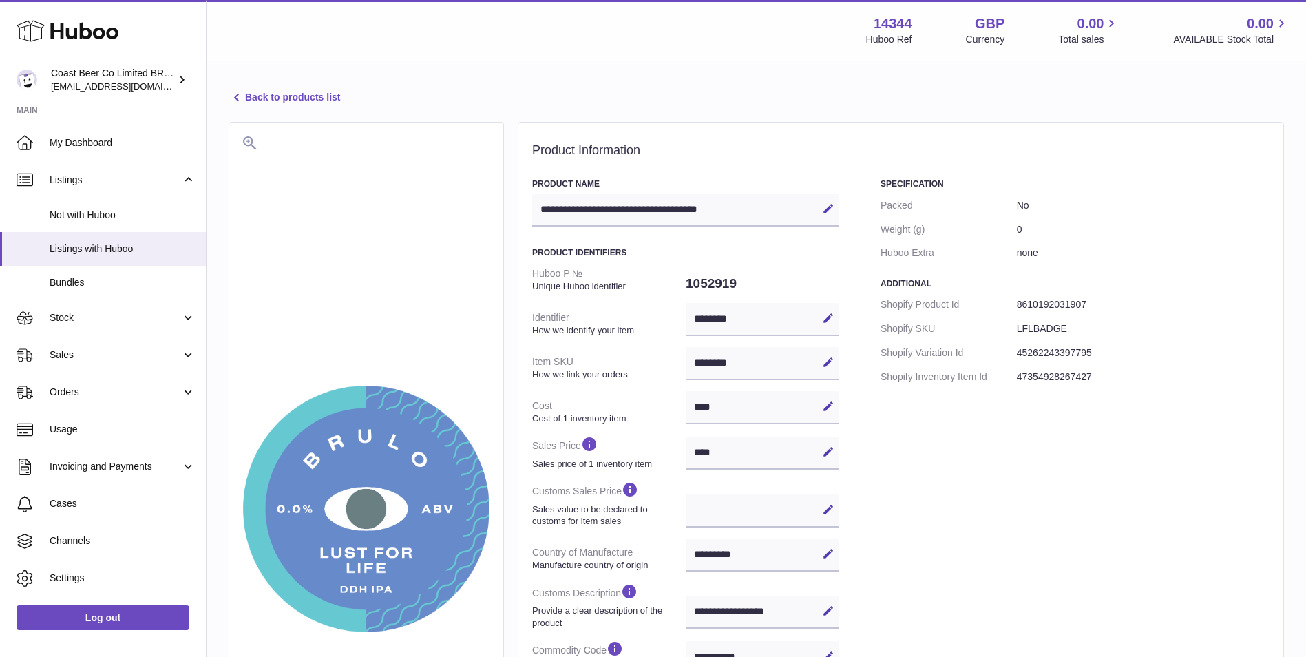
click at [412, 417] on img at bounding box center [366, 509] width 247 height 247
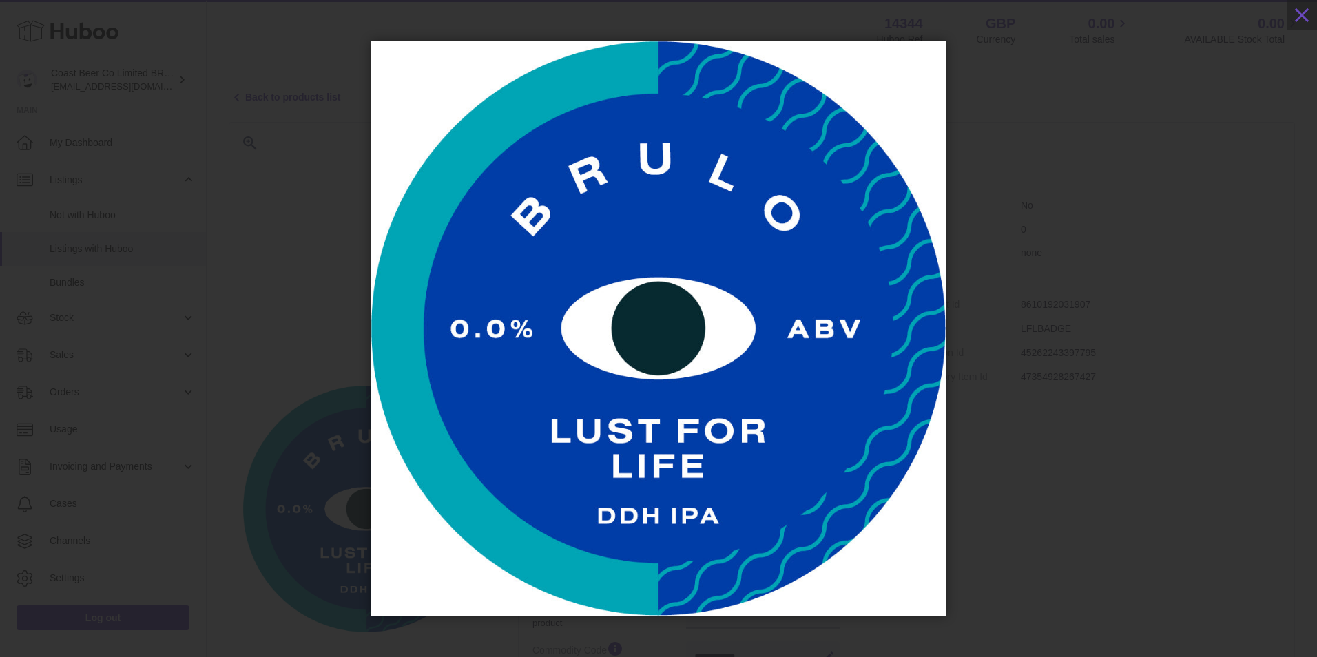
click at [1228, 462] on div at bounding box center [658, 328] width 1317 height 574
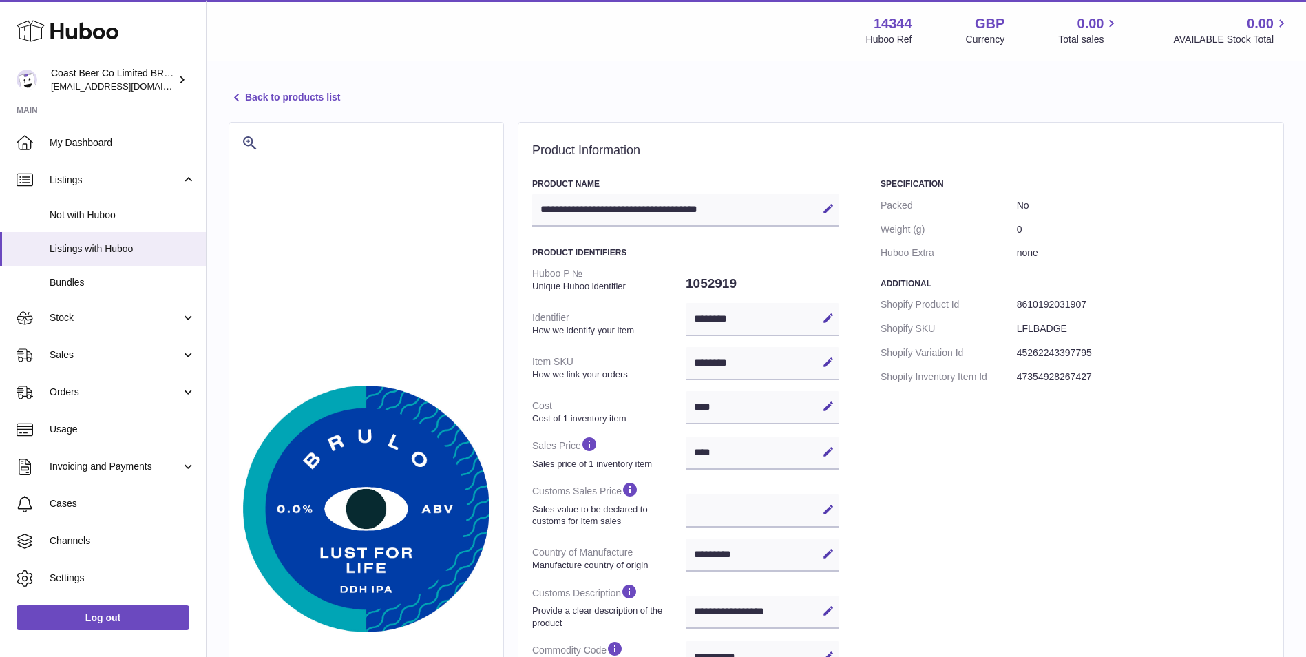
click at [250, 90] on link "Back to products list" at bounding box center [285, 98] width 112 height 17
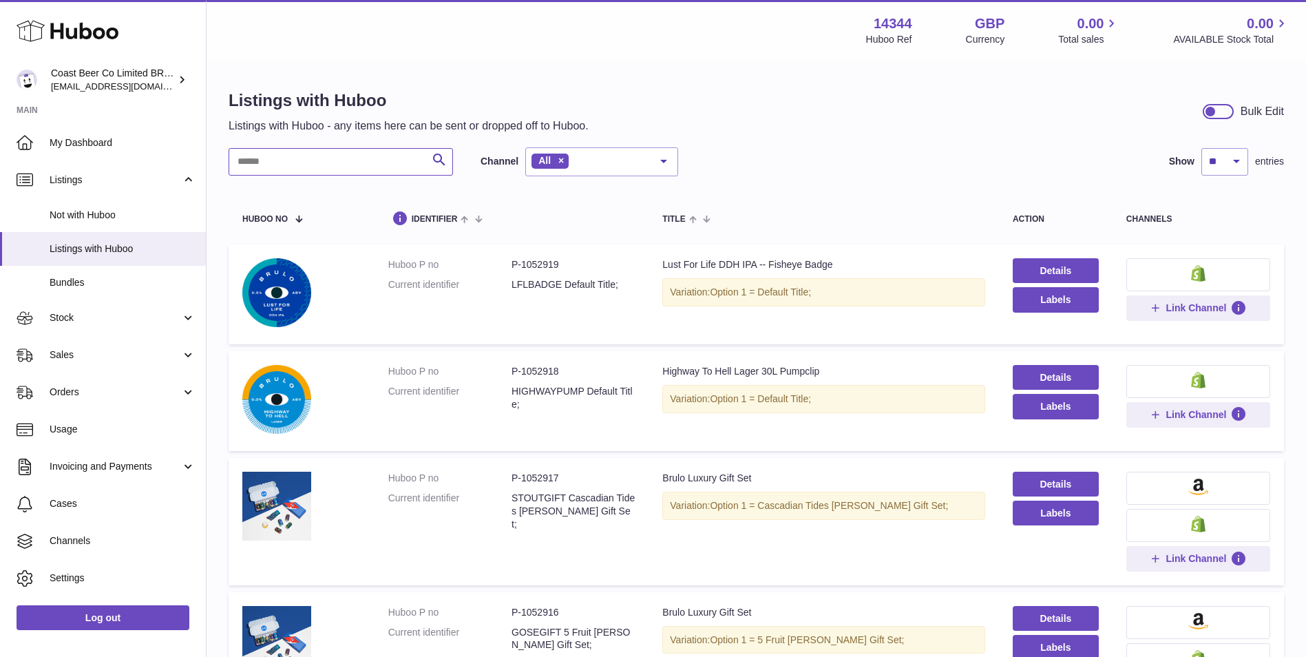
click at [314, 160] on input "text" at bounding box center [341, 162] width 224 height 28
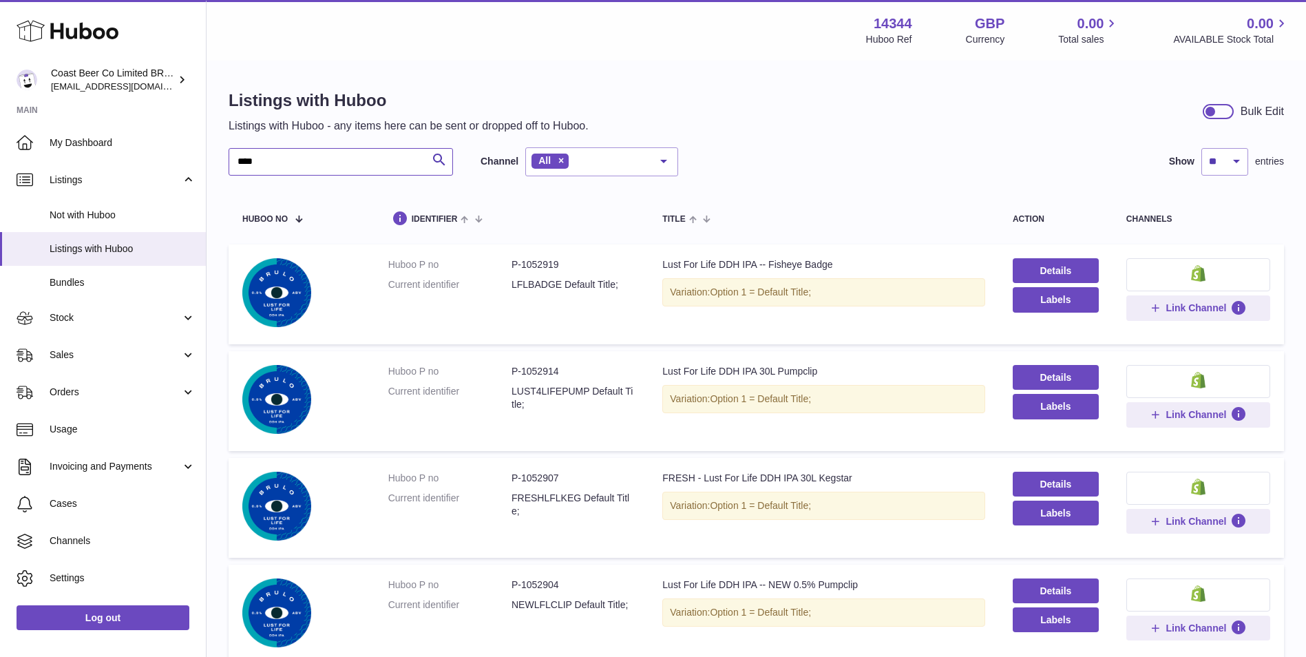
click at [406, 163] on input "****" at bounding box center [341, 162] width 224 height 28
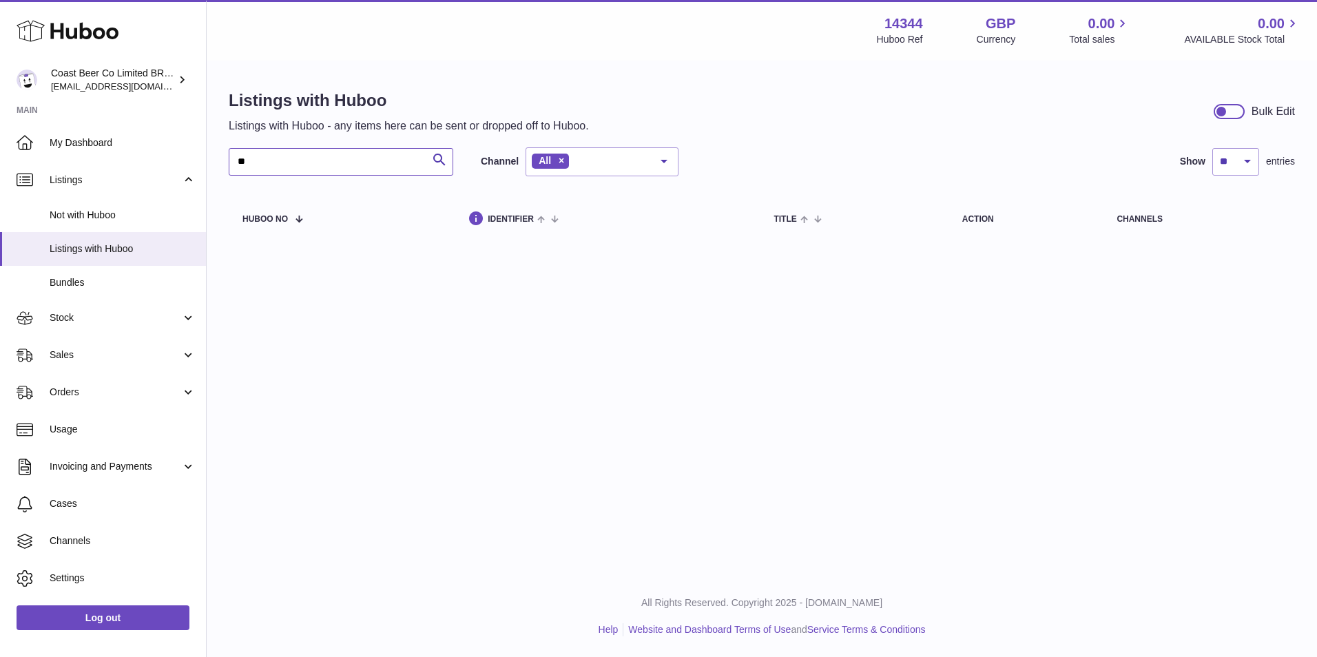
type input "*"
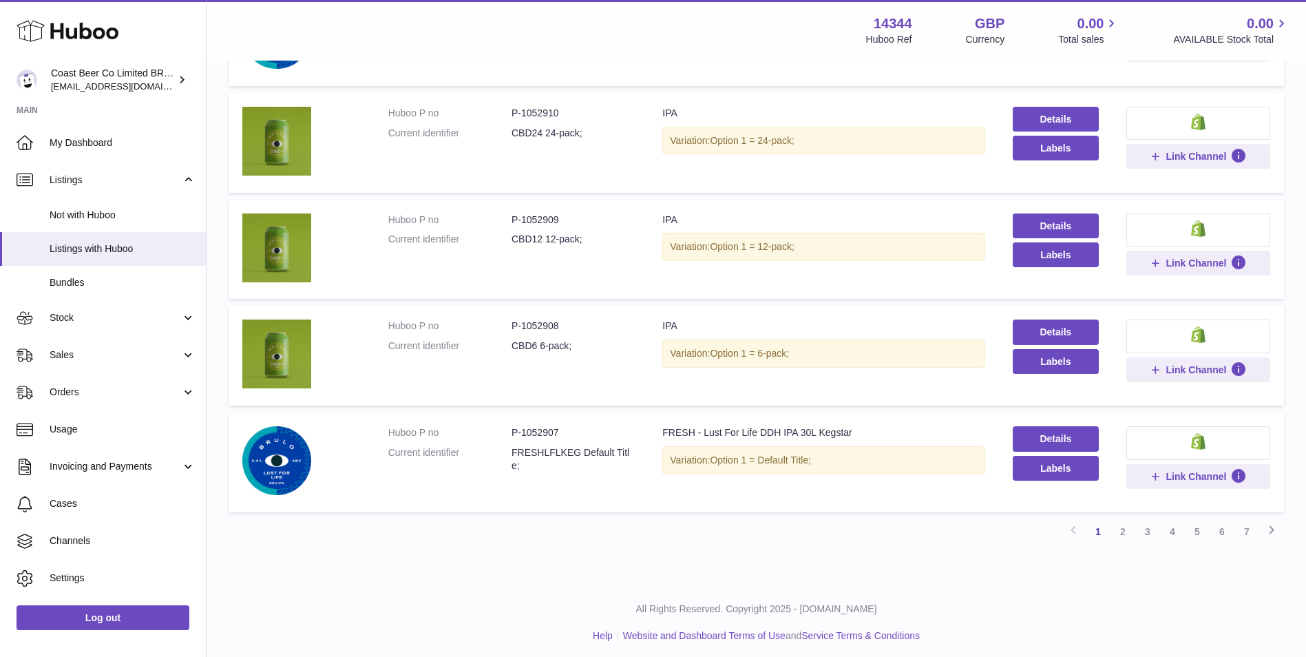
scroll to position [880, 0]
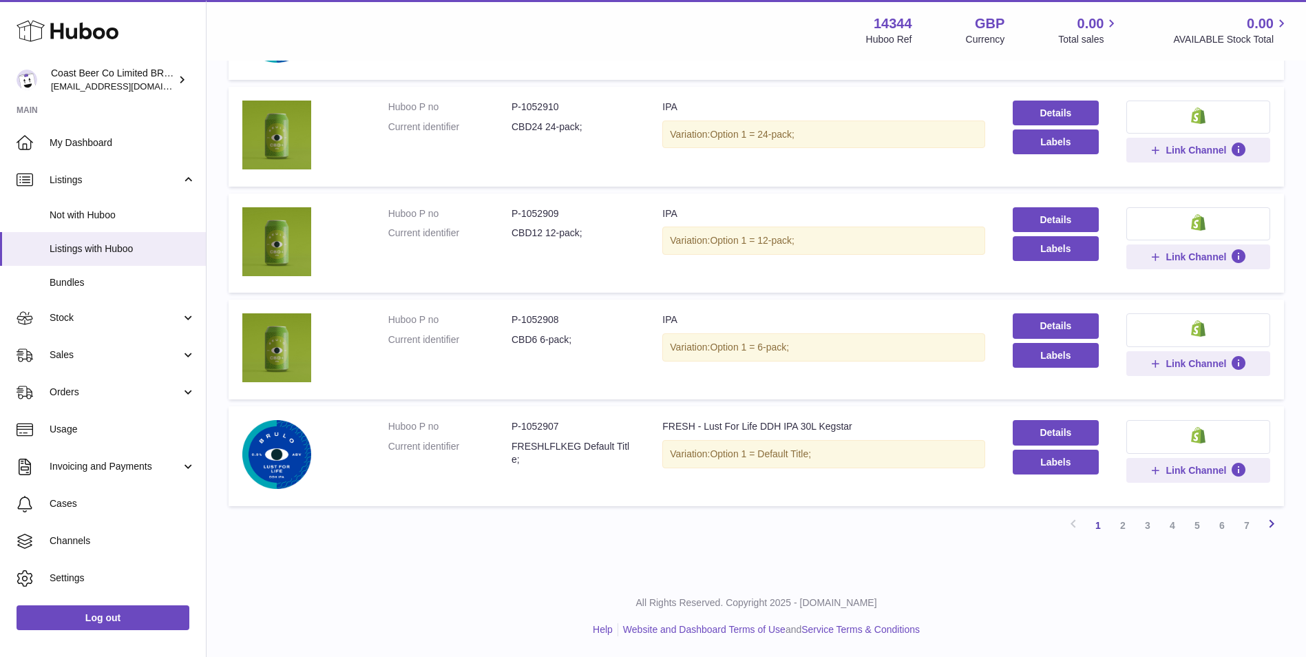
click at [1279, 526] on icon at bounding box center [1272, 523] width 17 height 17
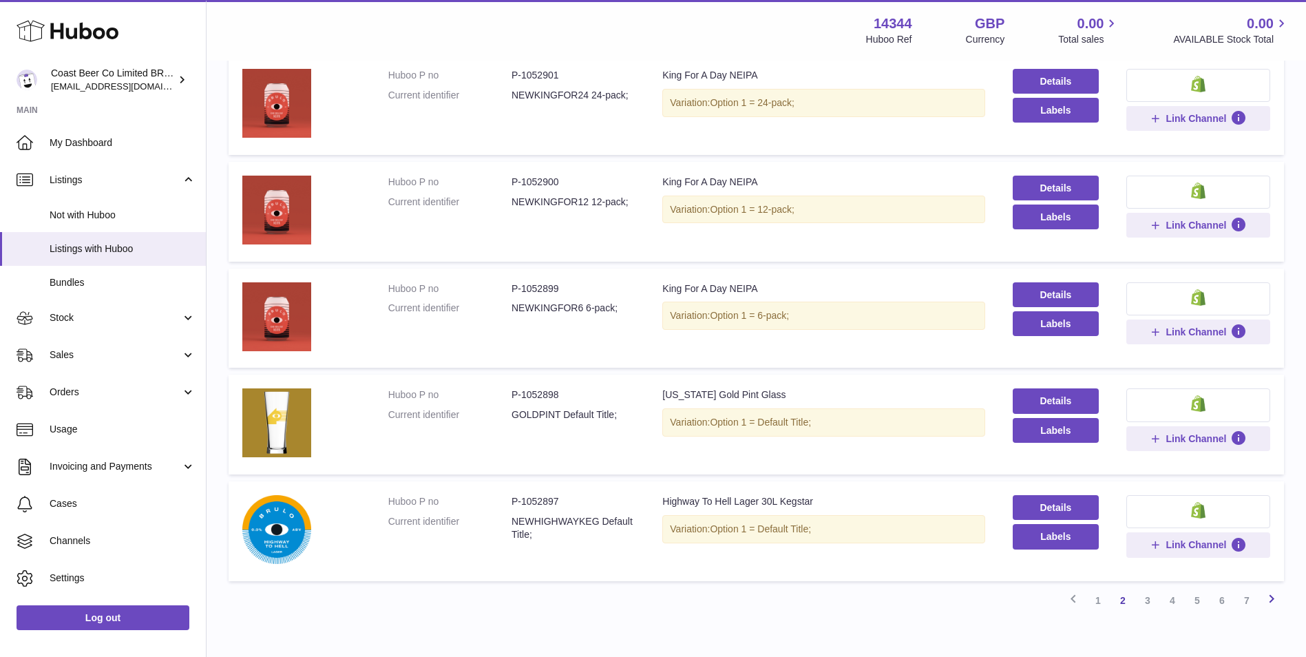
scroll to position [798, 0]
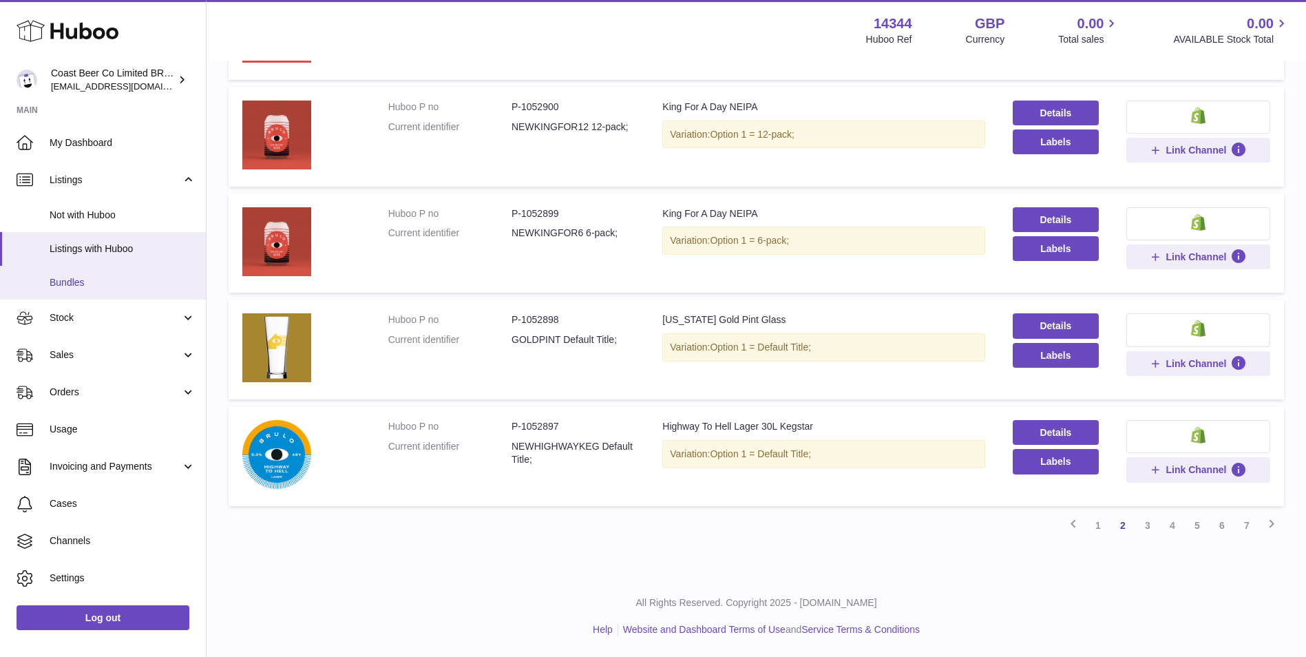
click at [138, 284] on span "Bundles" at bounding box center [123, 282] width 146 height 13
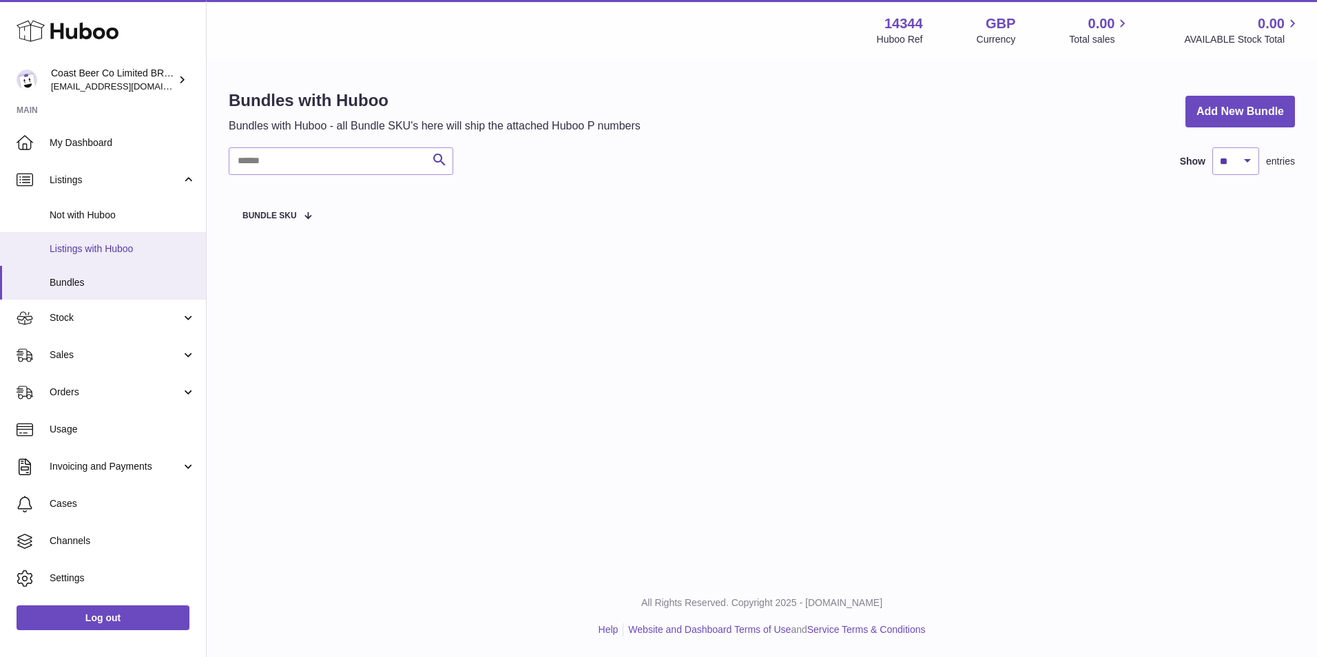
click at [98, 242] on span "Listings with Huboo" at bounding box center [123, 248] width 146 height 13
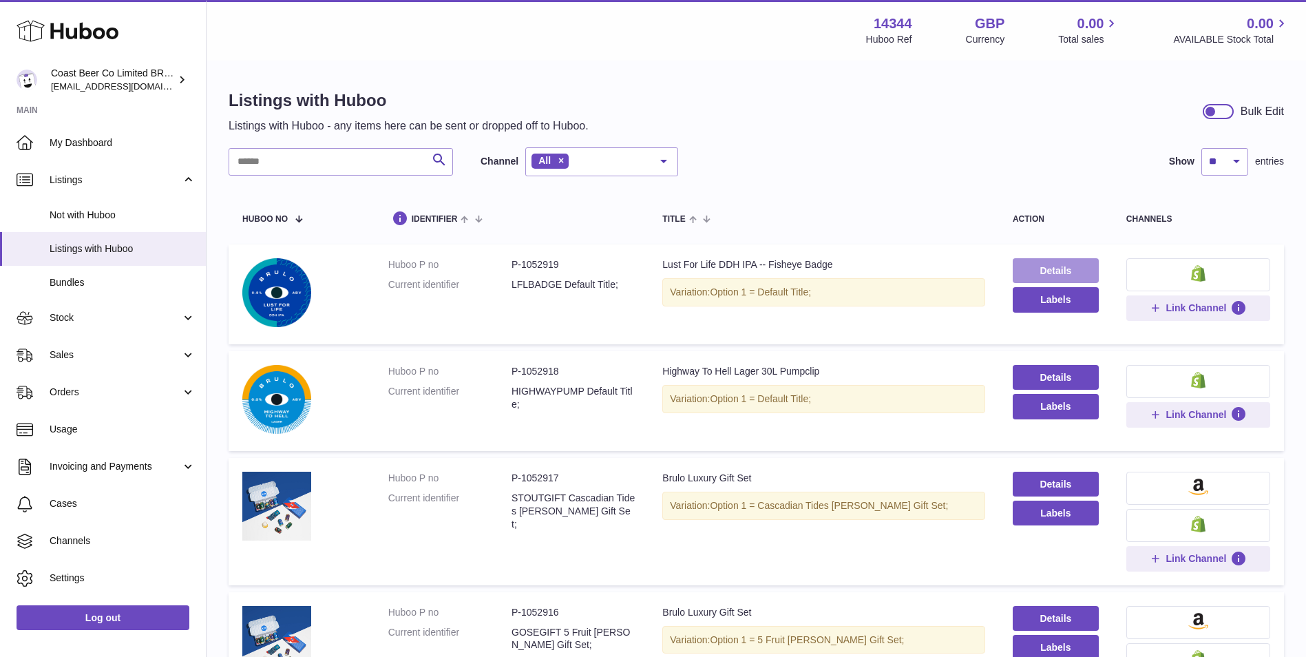
click at [1070, 271] on link "Details" at bounding box center [1056, 270] width 86 height 25
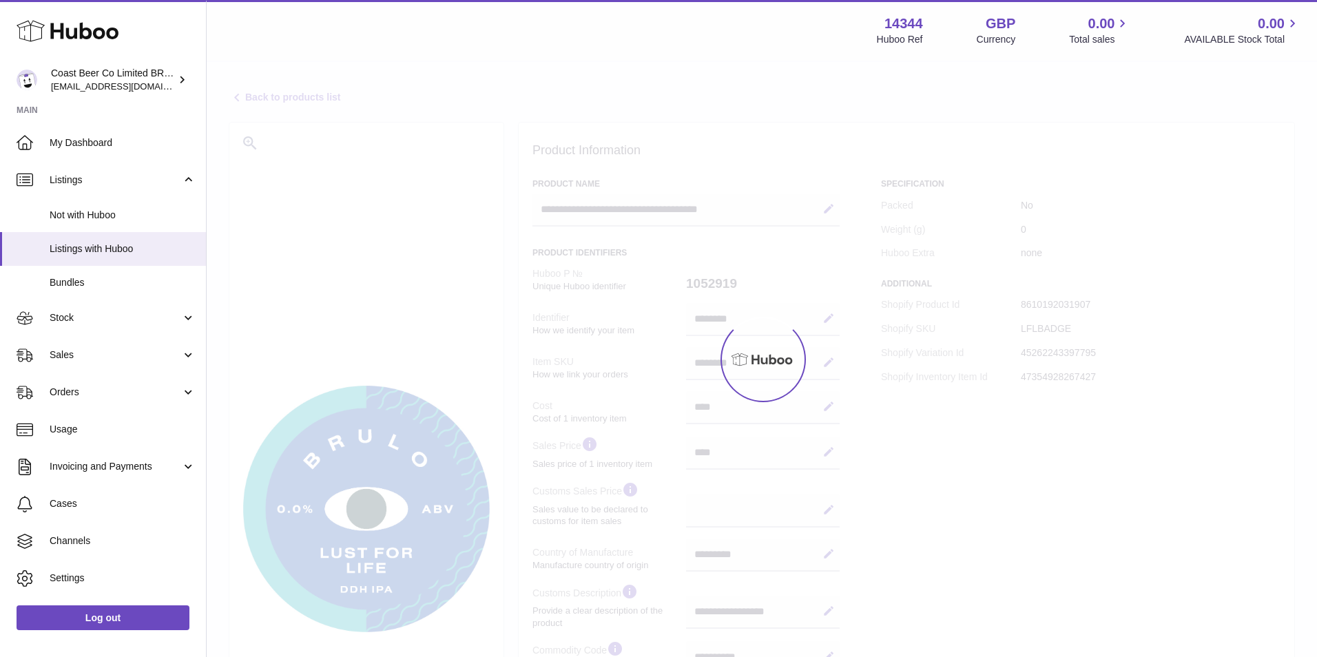
select select "**"
select select "****"
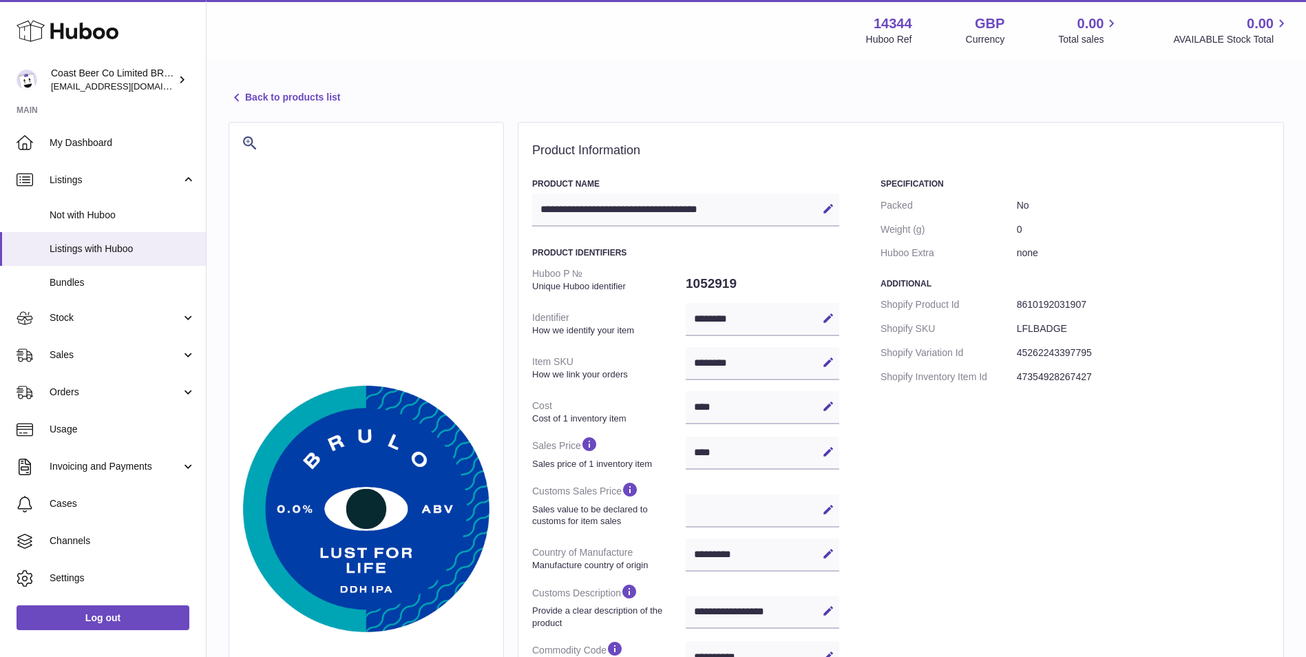
scroll to position [344, 0]
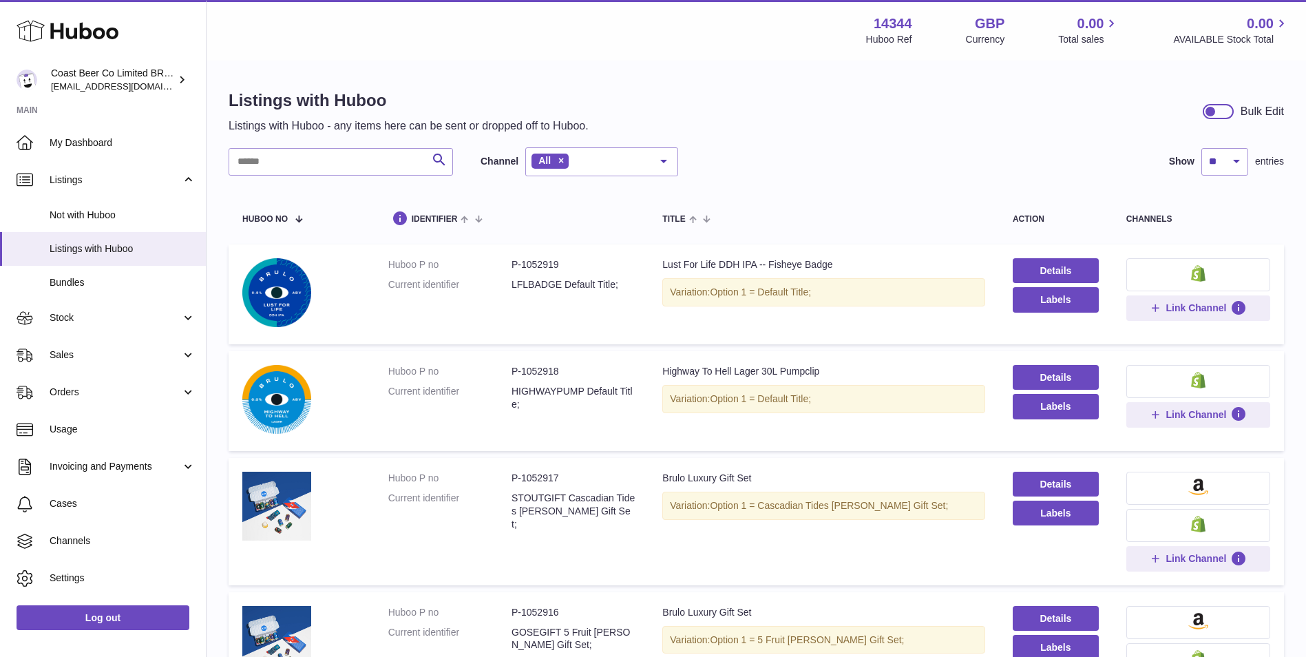
drag, startPoint x: 323, startPoint y: 416, endPoint x: 359, endPoint y: 437, distance: 41.3
drag, startPoint x: 359, startPoint y: 437, endPoint x: 859, endPoint y: 191, distance: 557.7
click at [1236, 158] on select "** ** ** ***" at bounding box center [1225, 162] width 47 height 28
select select "***"
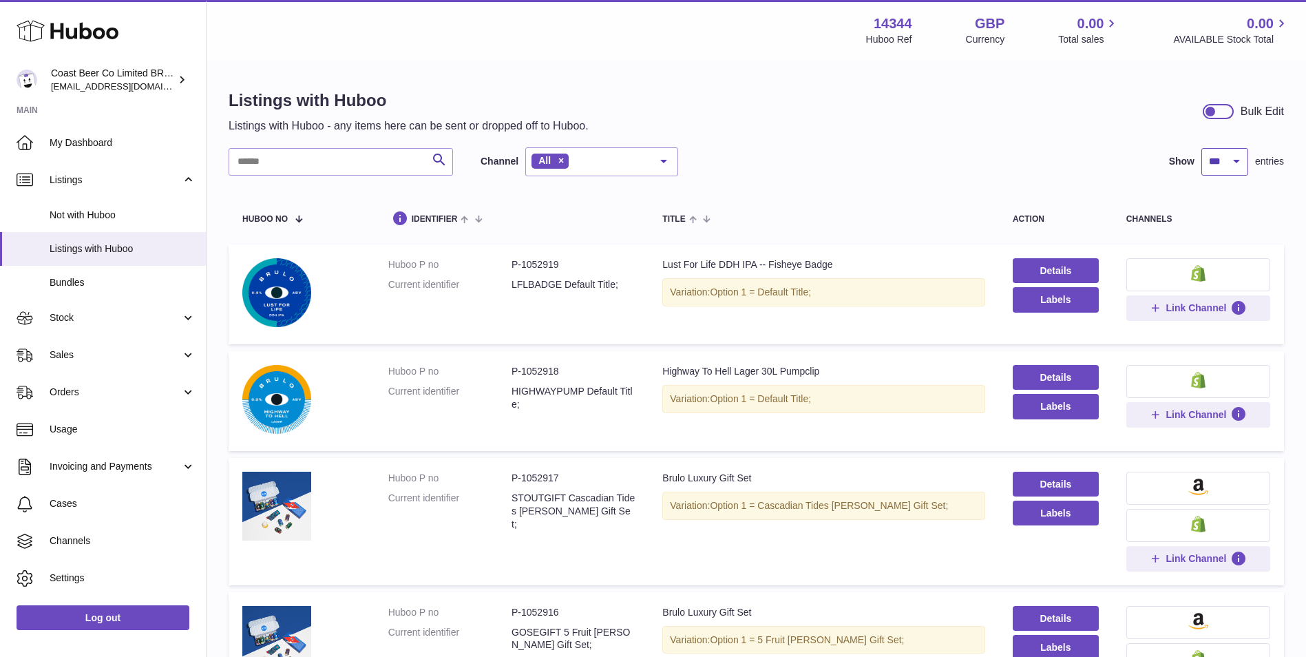
click at [1202, 148] on select "** ** ** ***" at bounding box center [1225, 162] width 47 height 28
